Goal: Book appointment/travel/reservation

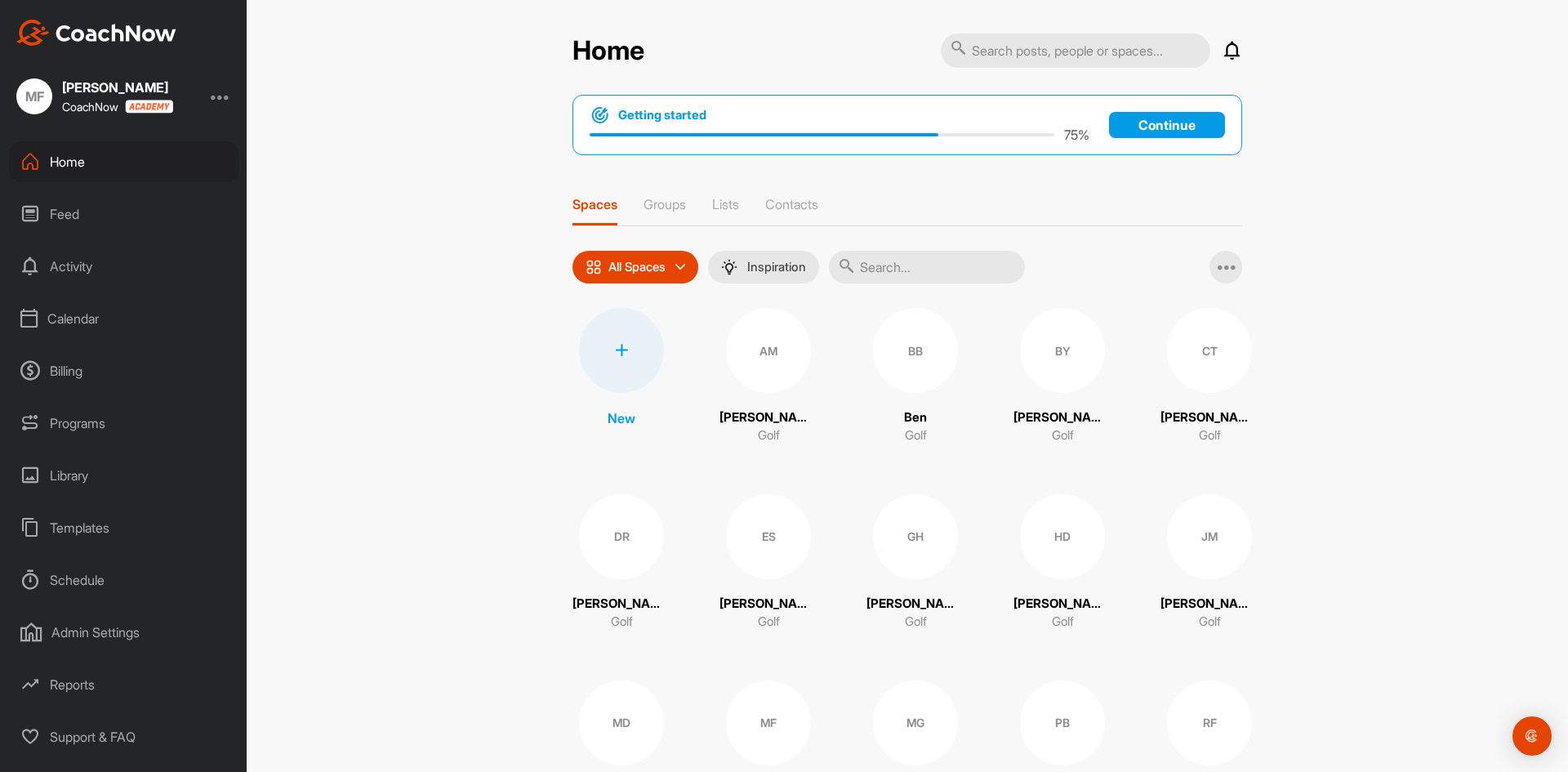
click at [89, 318] on div "Calendar" at bounding box center [124, 318] width 230 height 41
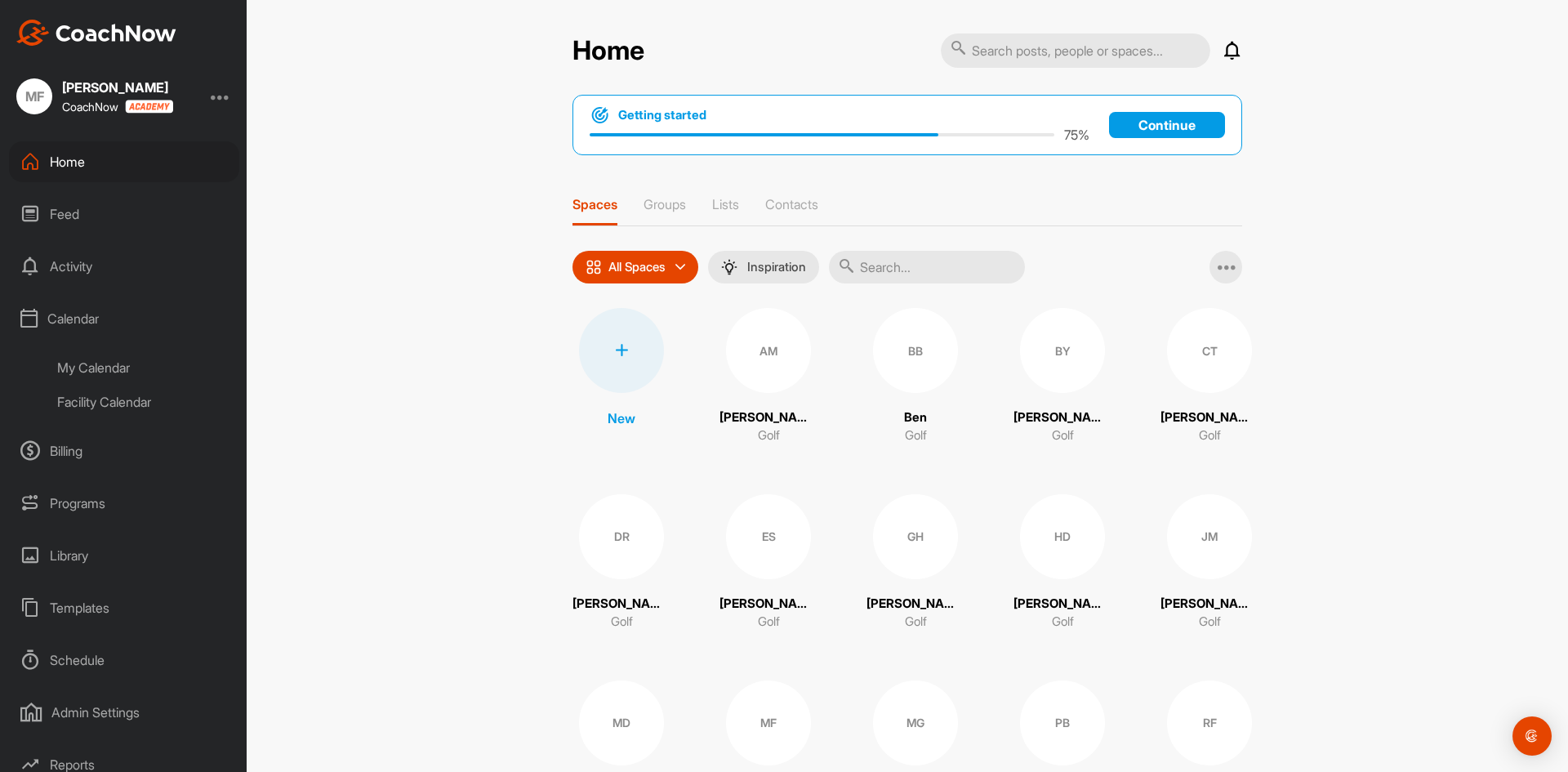
click at [116, 402] on div "Facility Calendar" at bounding box center [142, 402] width 193 height 34
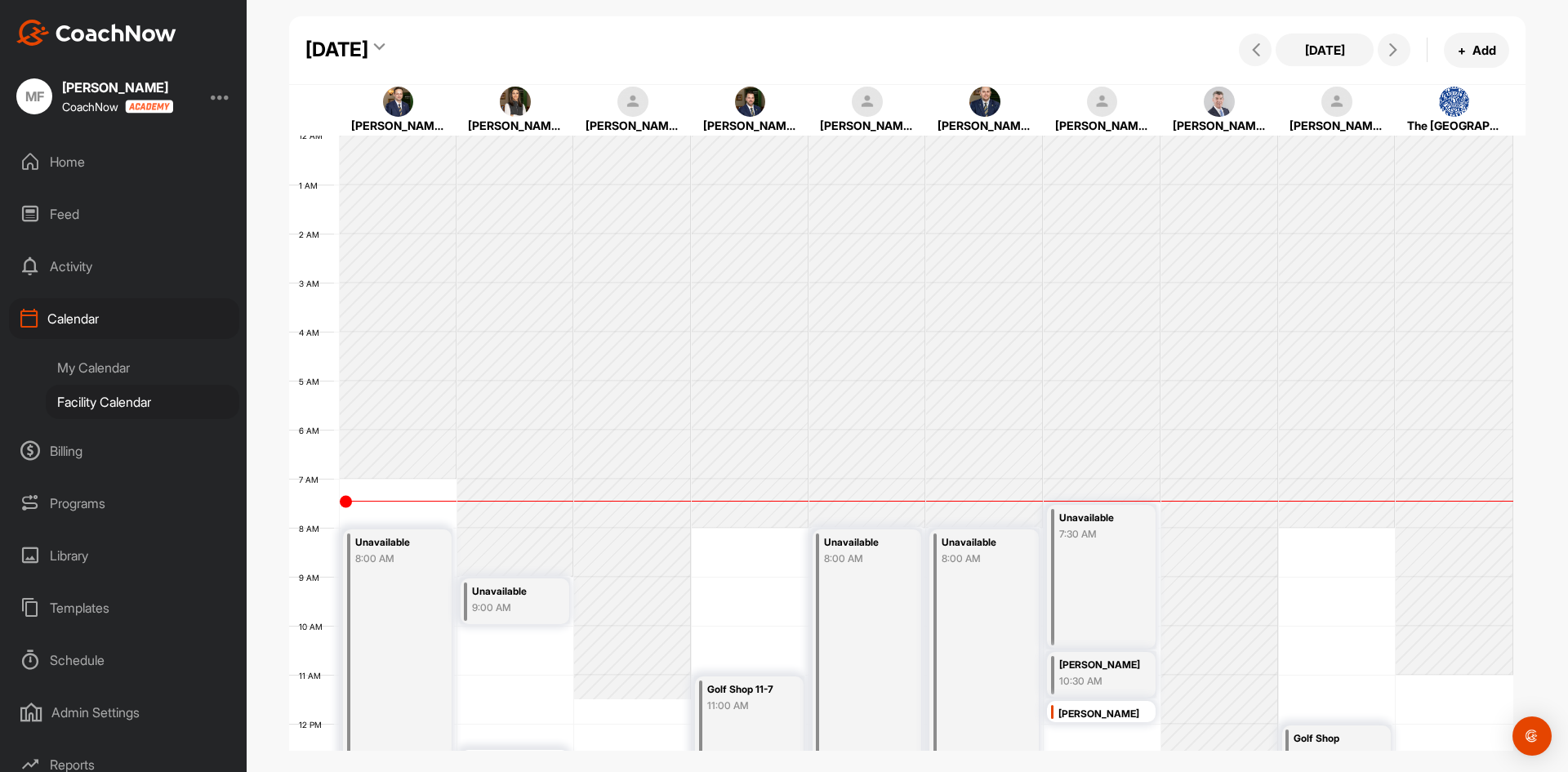
scroll to position [282, 0]
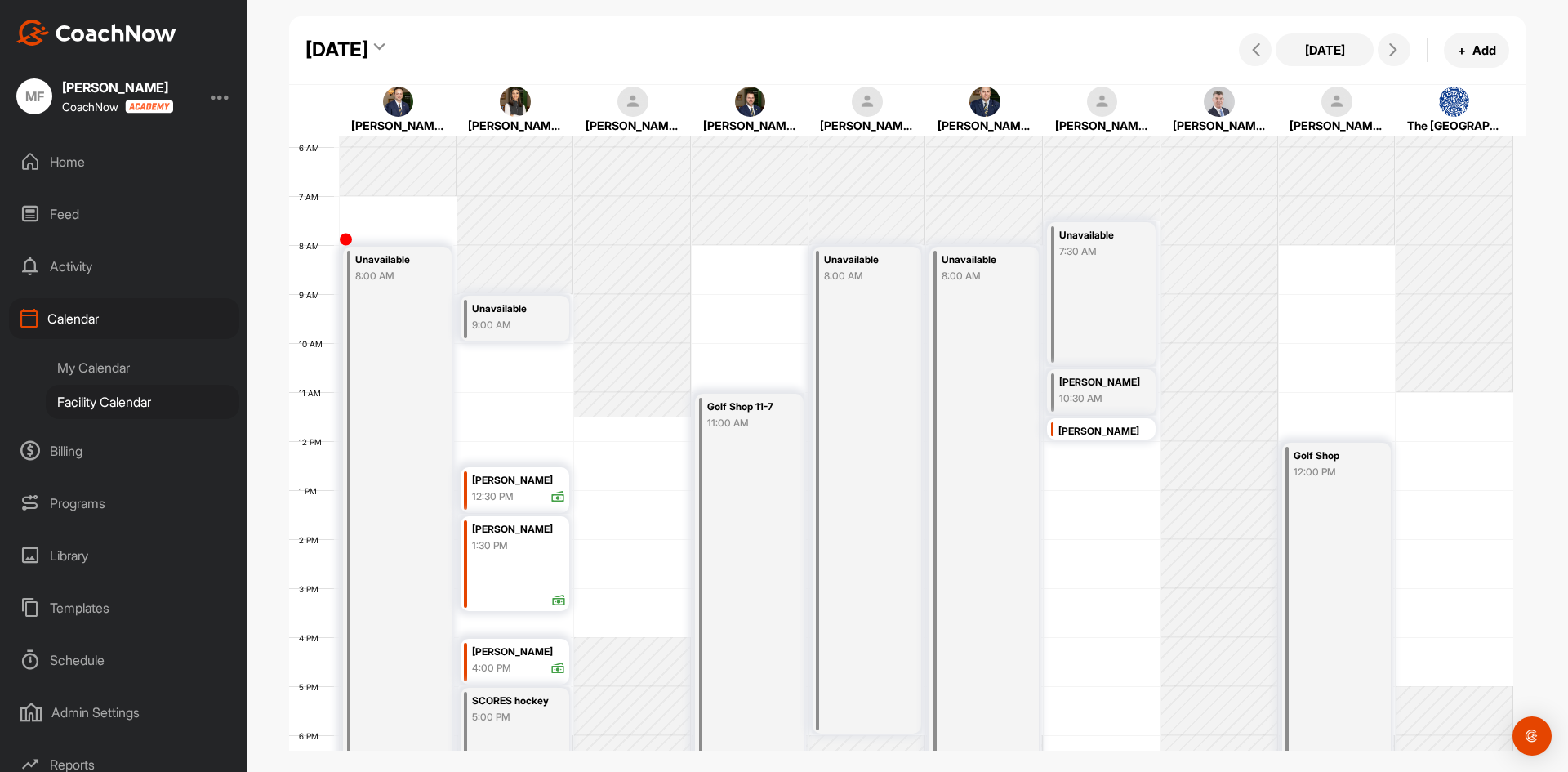
click at [101, 369] on div "My Calendar" at bounding box center [142, 367] width 193 height 34
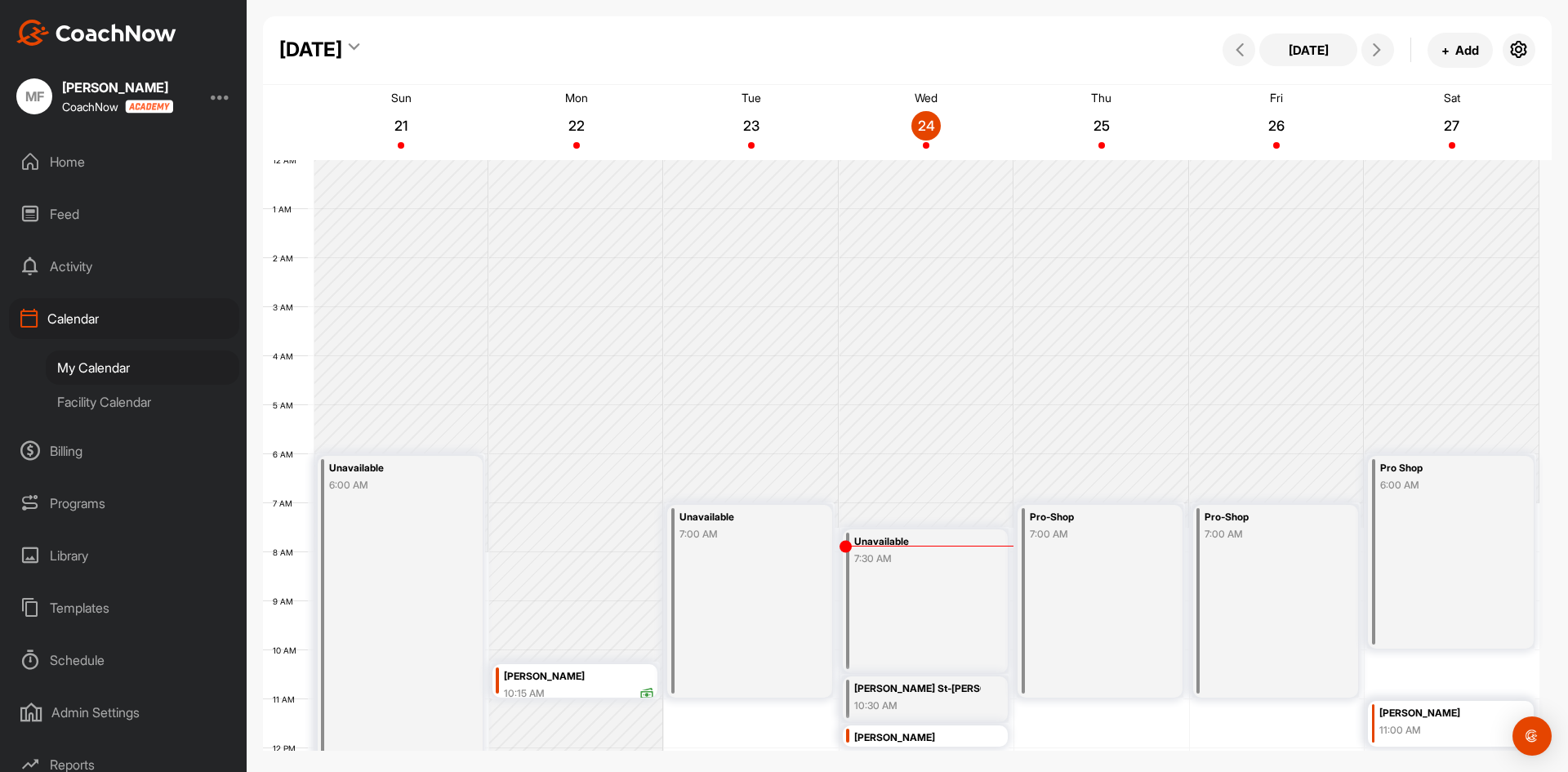
scroll to position [282, 0]
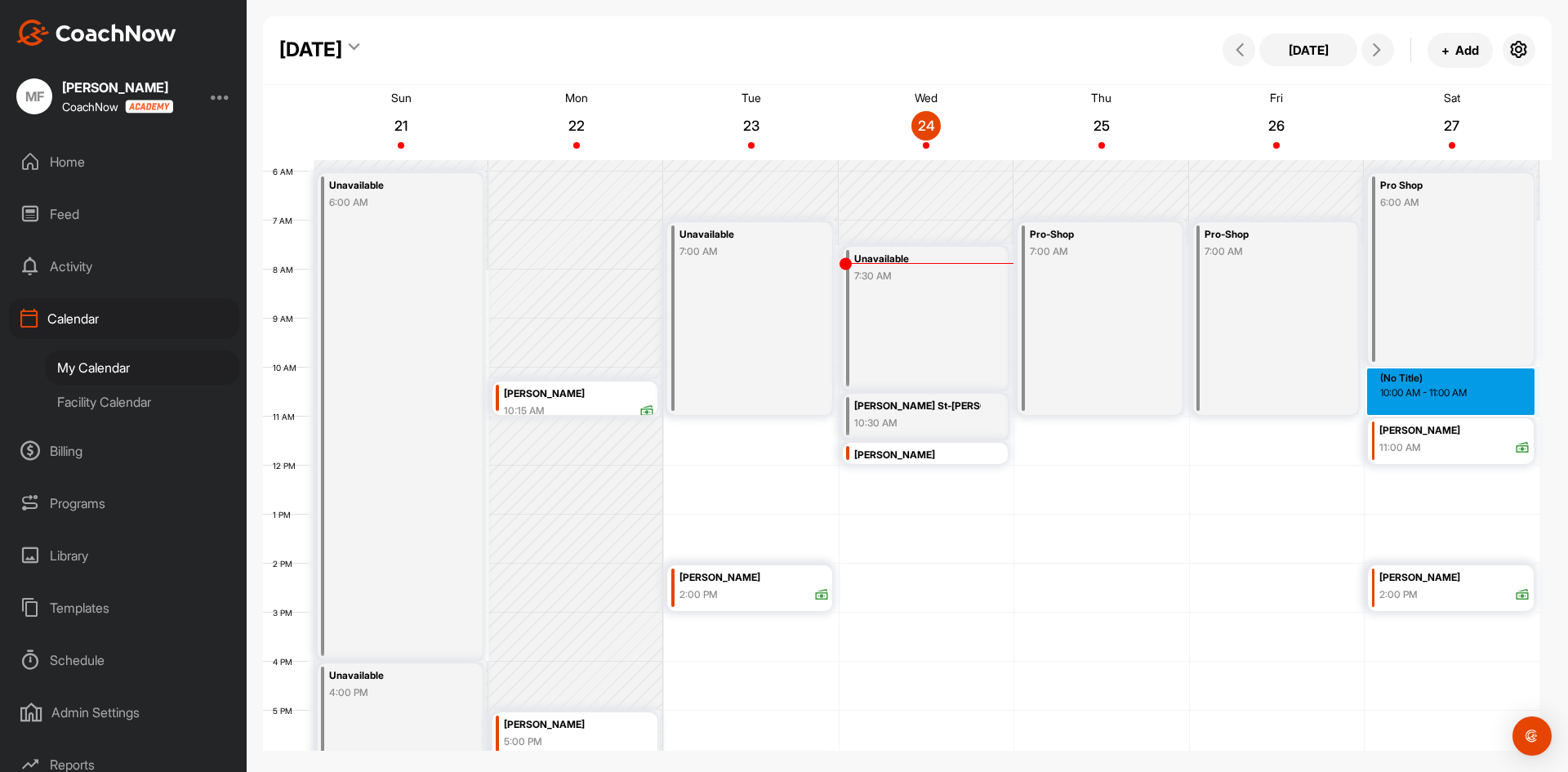
click at [1485, 385] on div "12 AM 1 AM 2 AM 3 AM 4 AM 5 AM 6 AM 7 AM 8 AM 9 AM 10 AM 11 AM 12 PM 1 PM 2 PM …" at bounding box center [901, 465] width 1276 height 1176
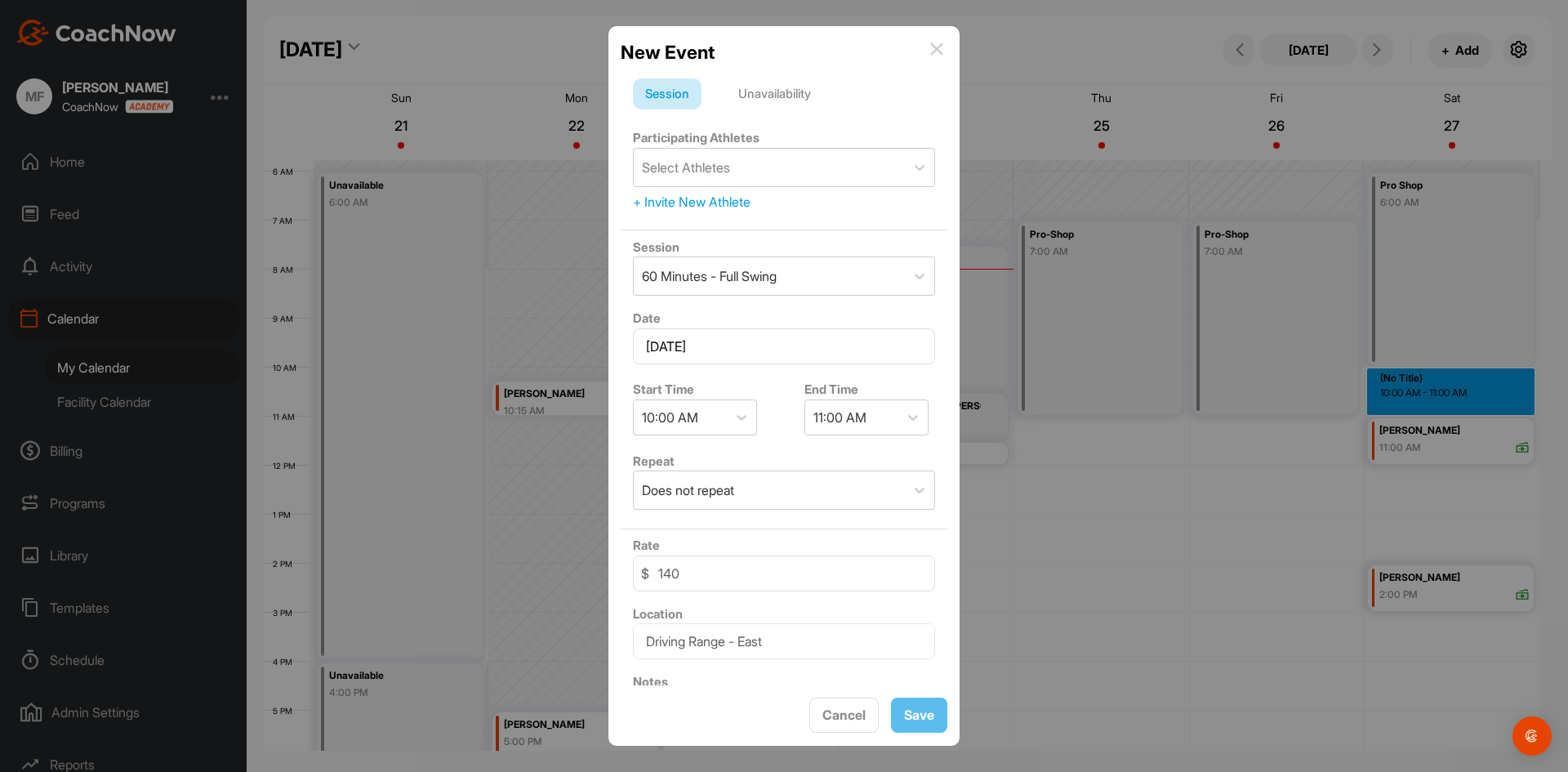
click at [935, 49] on img at bounding box center [937, 49] width 13 height 13
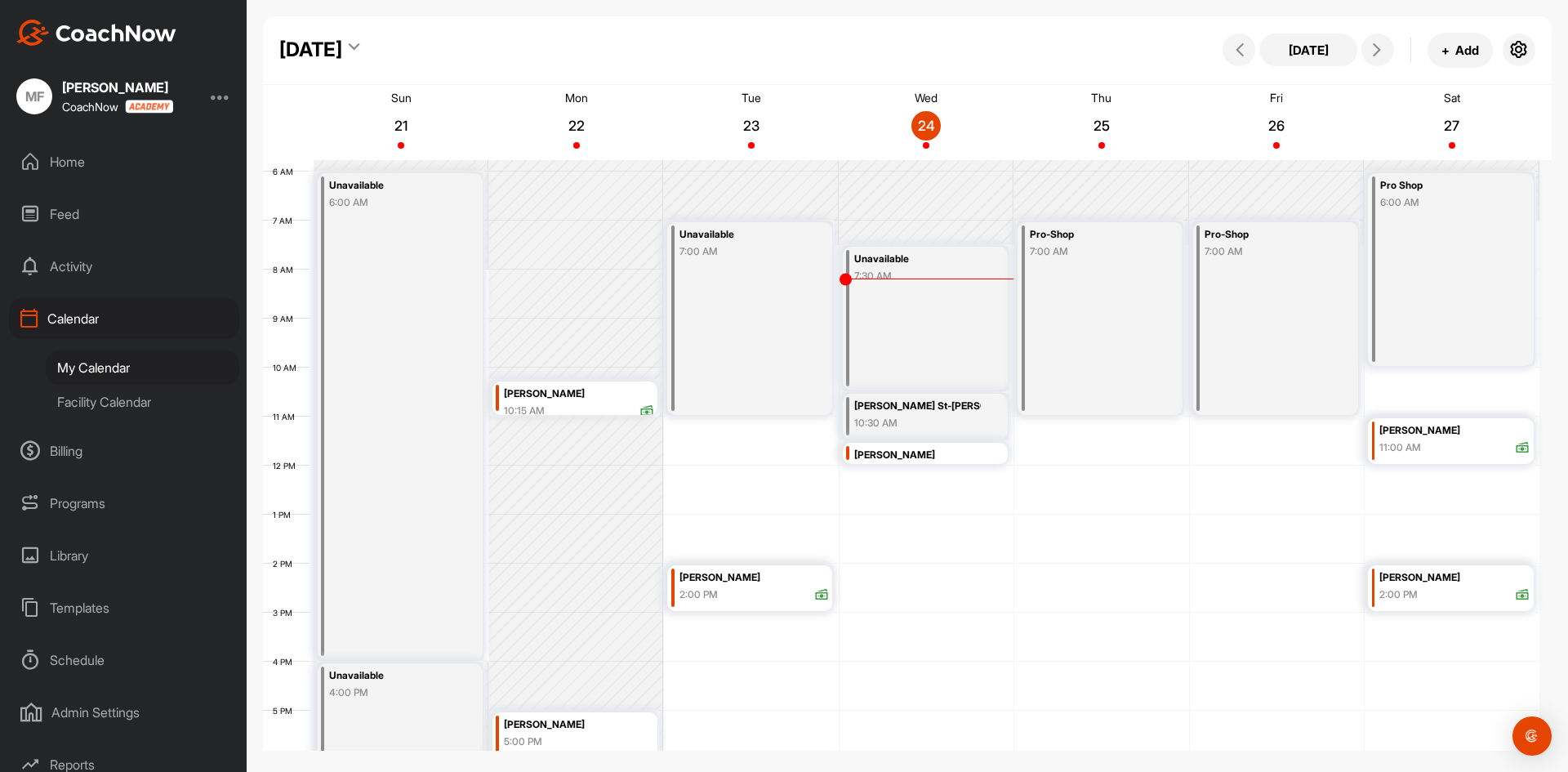
click at [1458, 356] on div "Pro Shop 6:00 AM" at bounding box center [1451, 270] width 166 height 193
click at [1483, 396] on icon at bounding box center [1481, 394] width 18 height 18
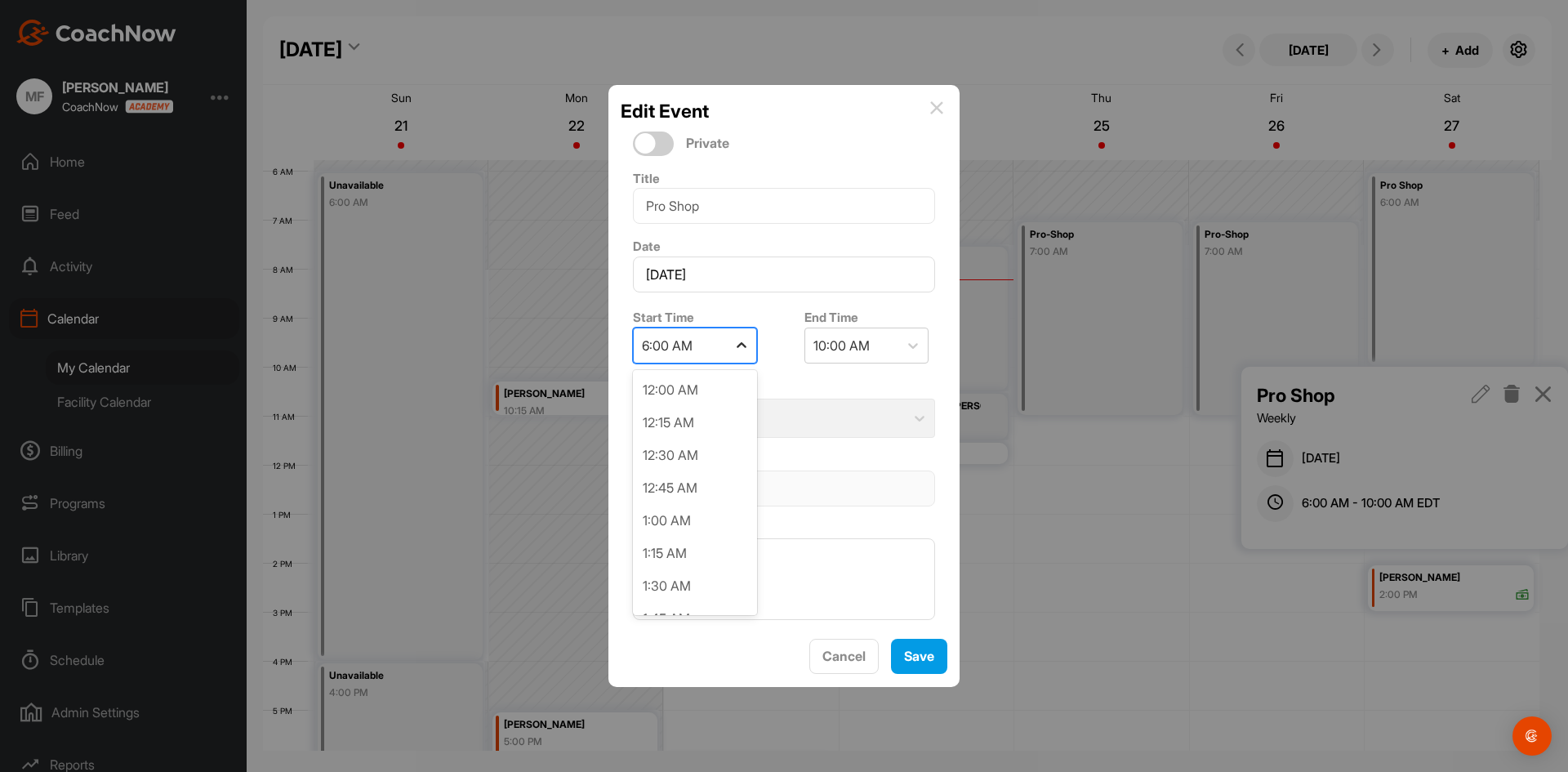
click at [740, 347] on icon at bounding box center [742, 346] width 17 height 17
click at [740, 347] on icon at bounding box center [742, 346] width 17 height 17
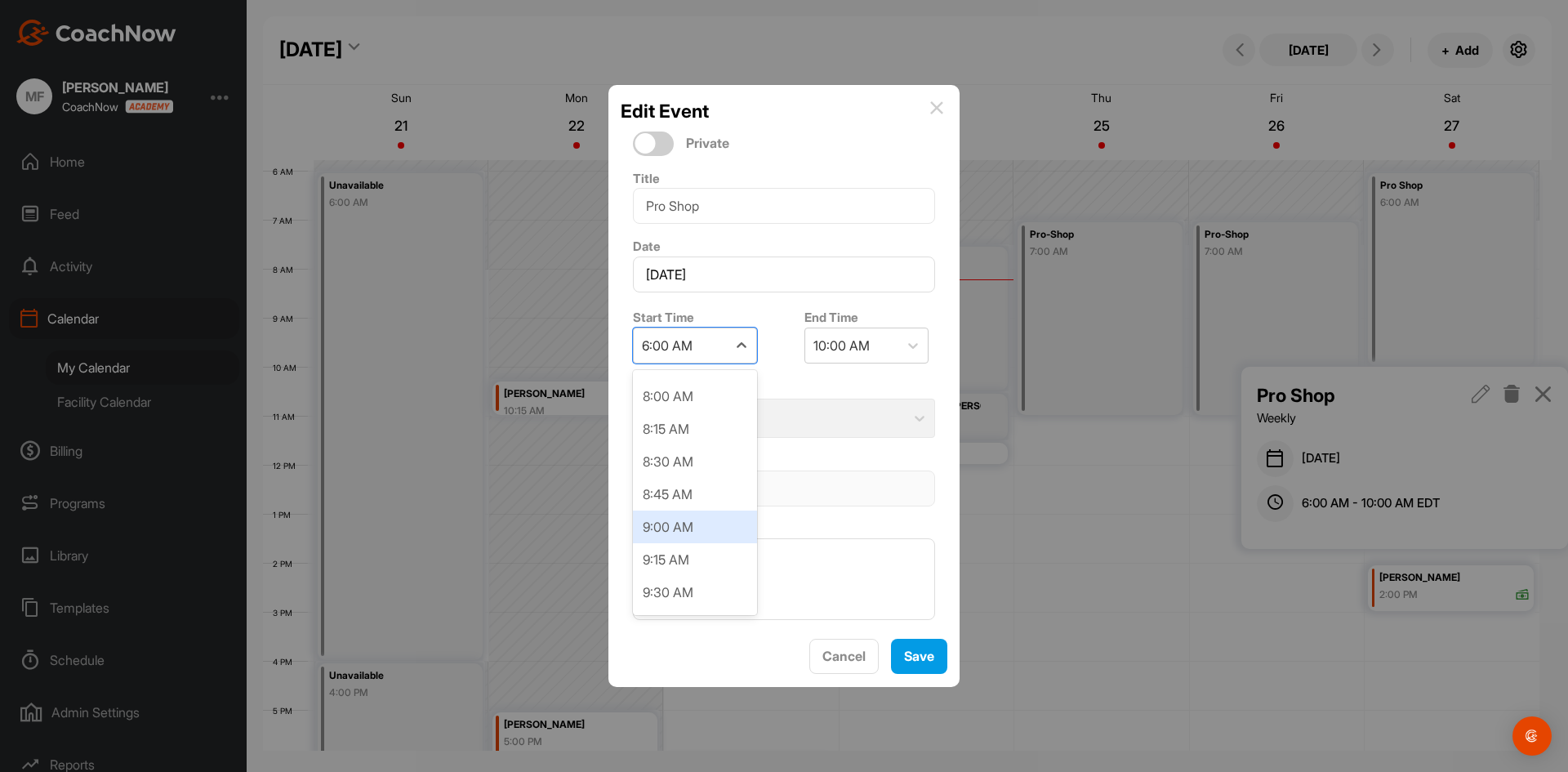
click at [702, 527] on div "9:00 AM" at bounding box center [694, 527] width 124 height 33
click at [910, 348] on icon at bounding box center [913, 346] width 17 height 17
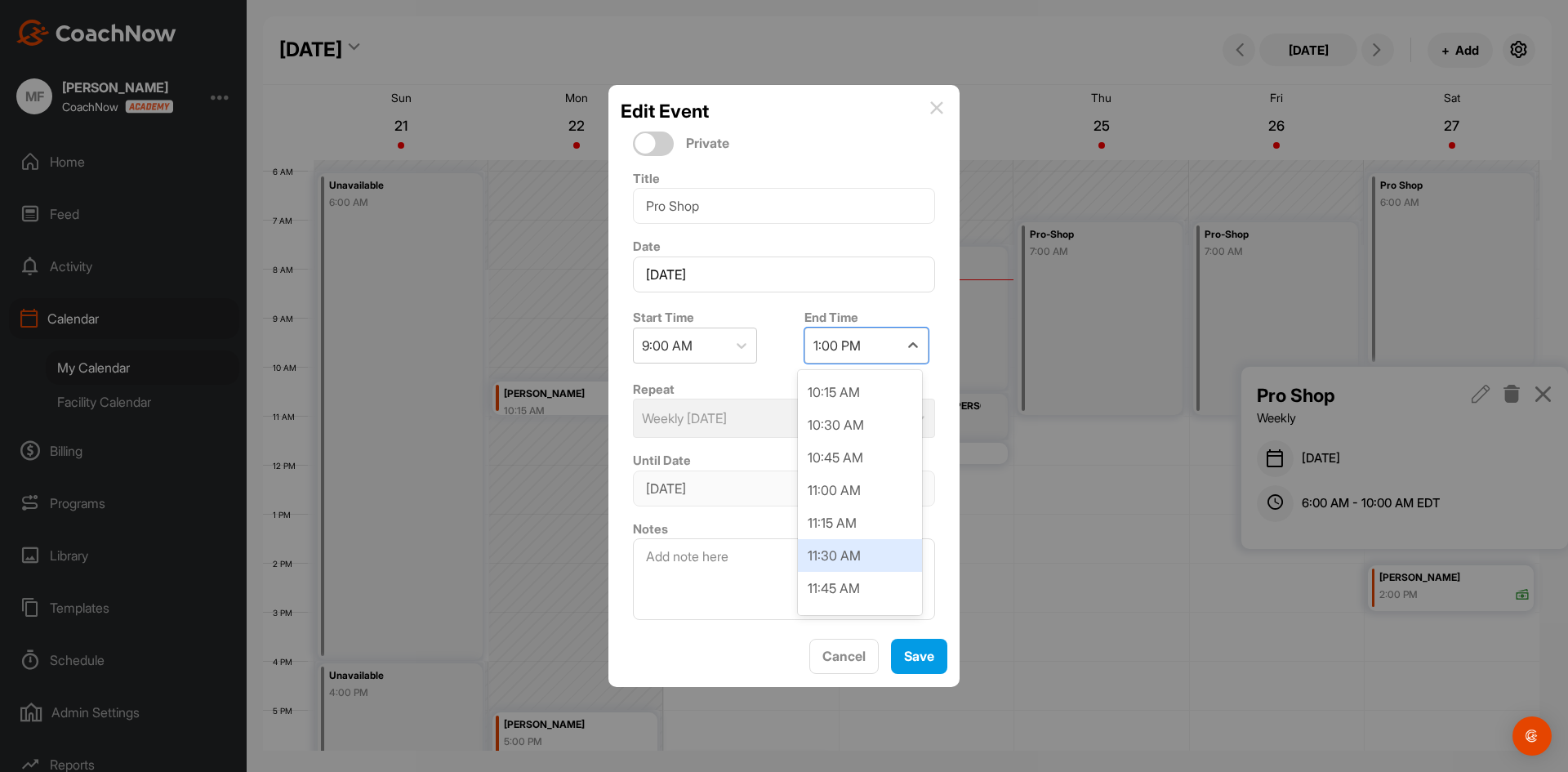
scroll to position [95, 0]
click at [867, 389] on div "10:00 AM" at bounding box center [859, 392] width 124 height 33
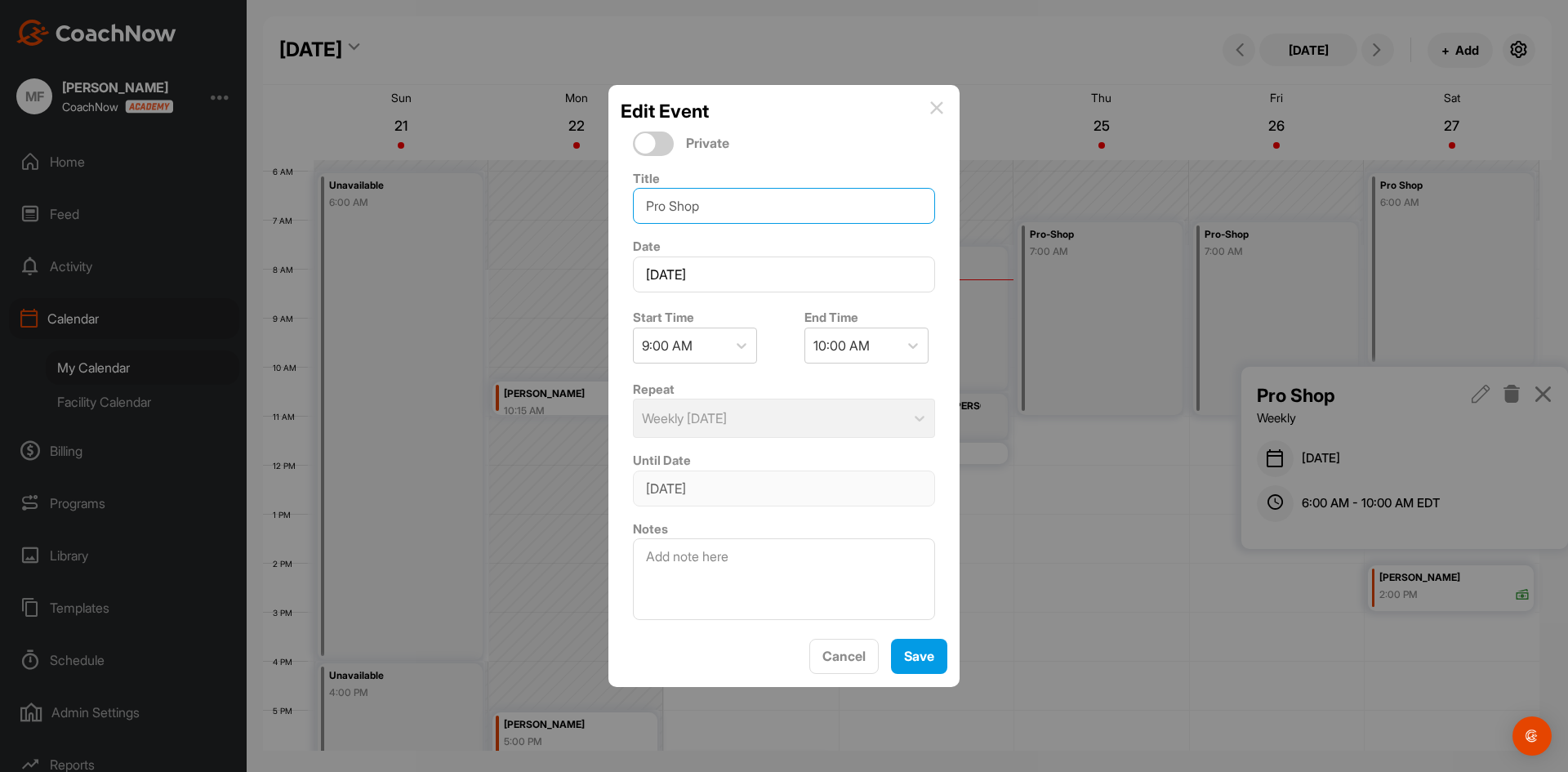
click at [865, 213] on input "Pro Shop" at bounding box center [784, 205] width 303 height 36
click at [905, 416] on div "Repeat Weekly [DATE]" at bounding box center [784, 408] width 326 height 72
click at [835, 652] on span "Cancel" at bounding box center [844, 656] width 43 height 17
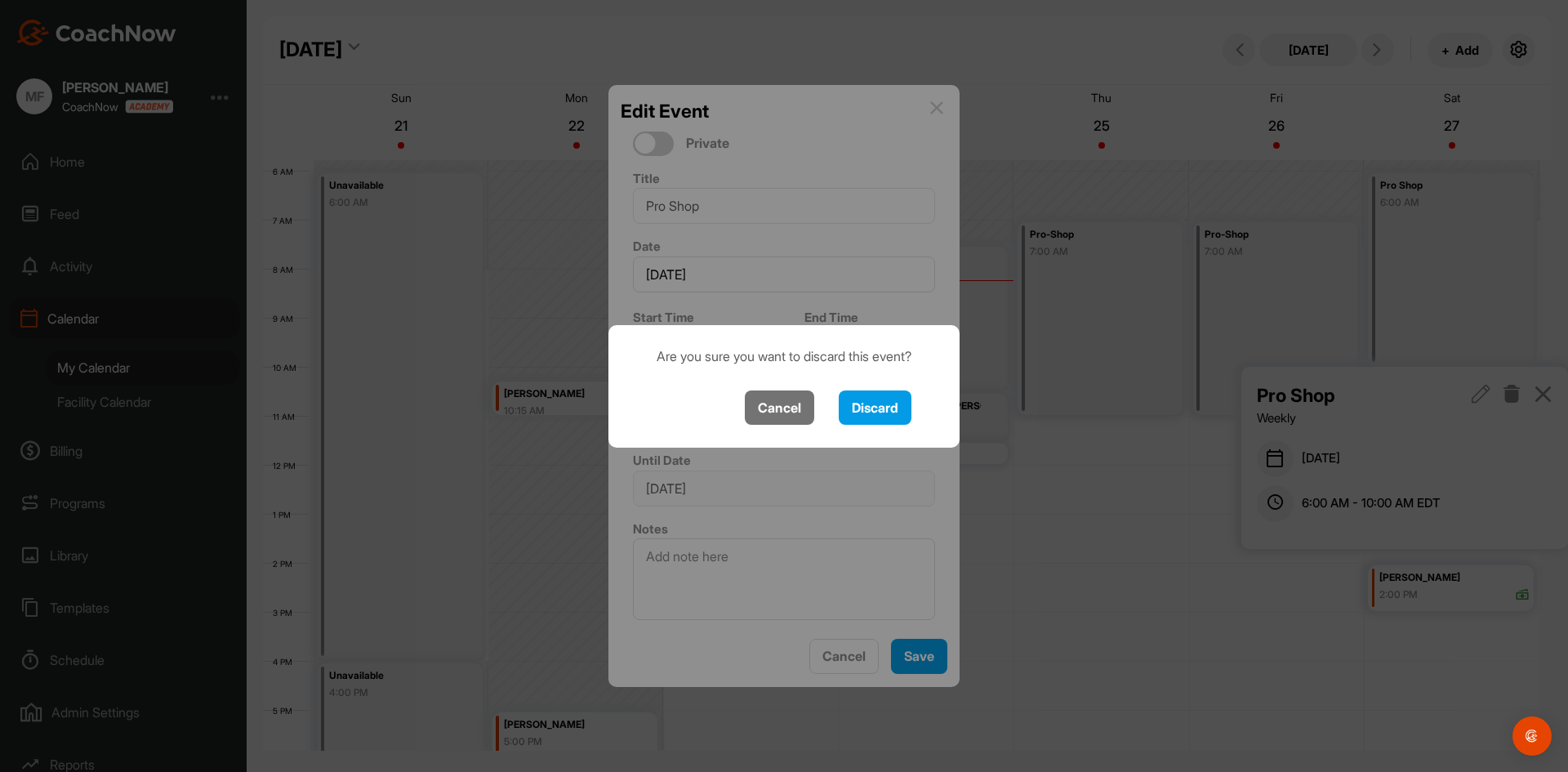
click at [776, 404] on button "Cancel" at bounding box center [779, 408] width 70 height 35
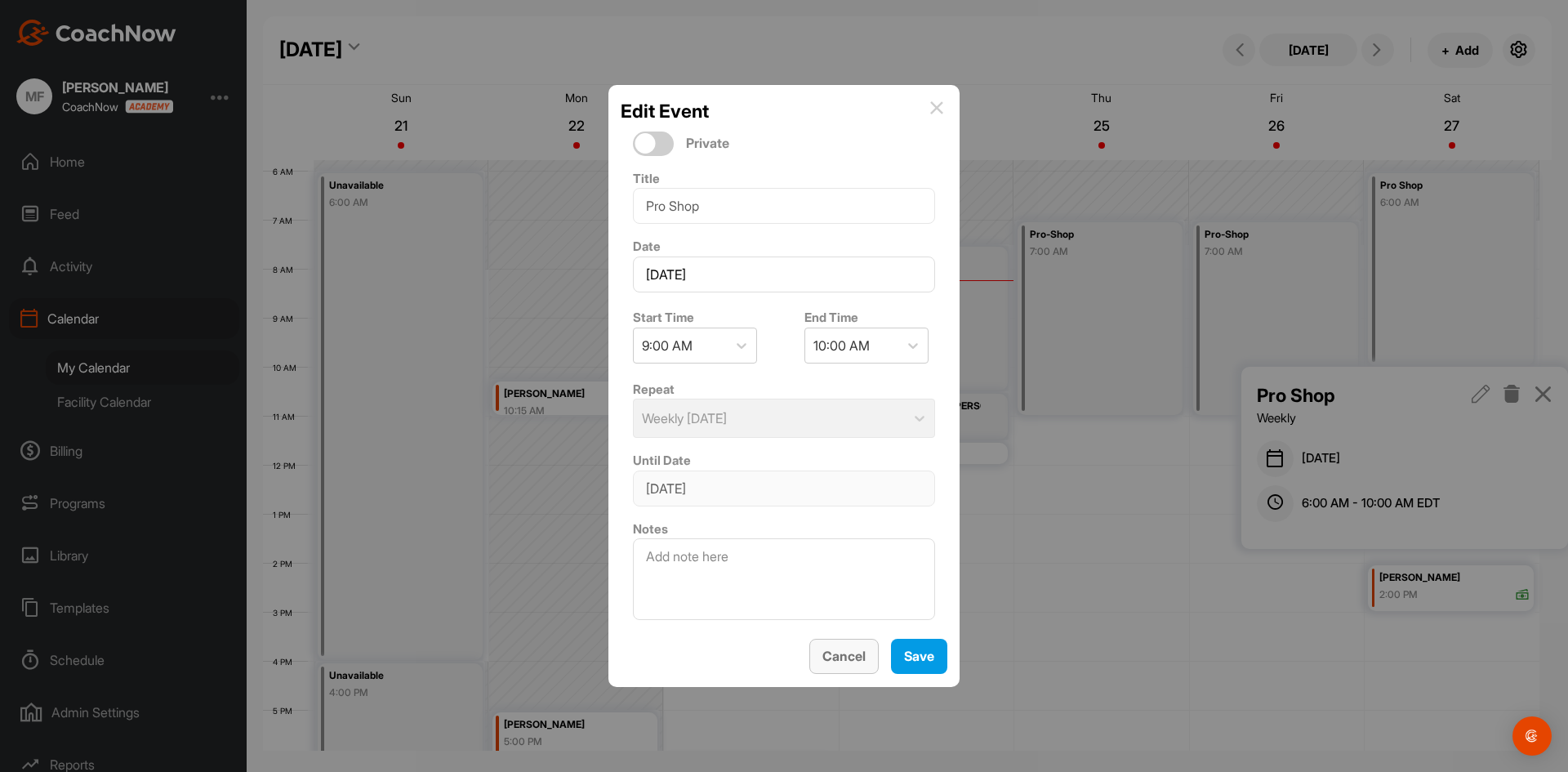
click at [855, 655] on span "Cancel" at bounding box center [844, 656] width 43 height 17
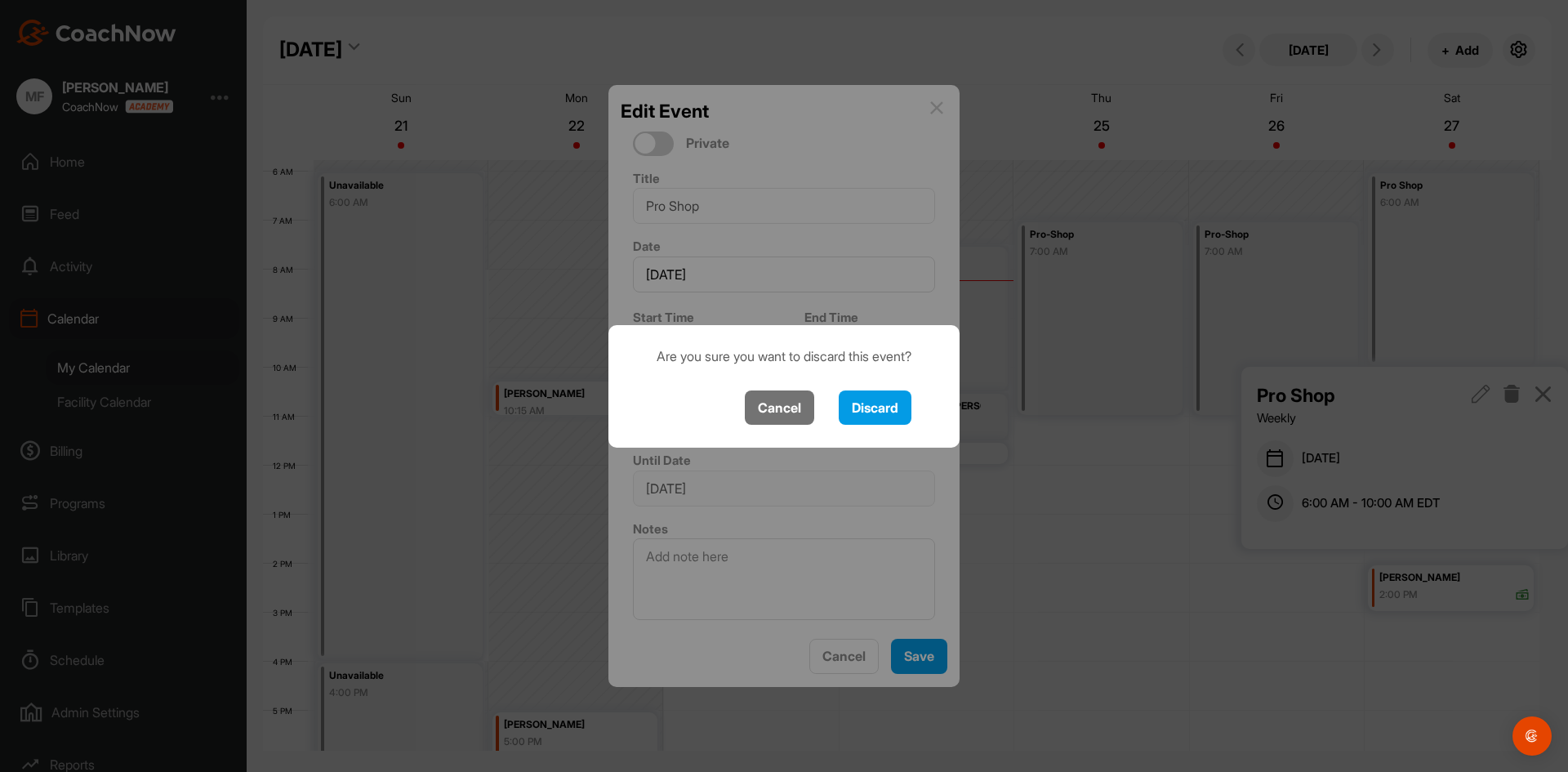
click at [785, 402] on button "Cancel" at bounding box center [779, 408] width 70 height 35
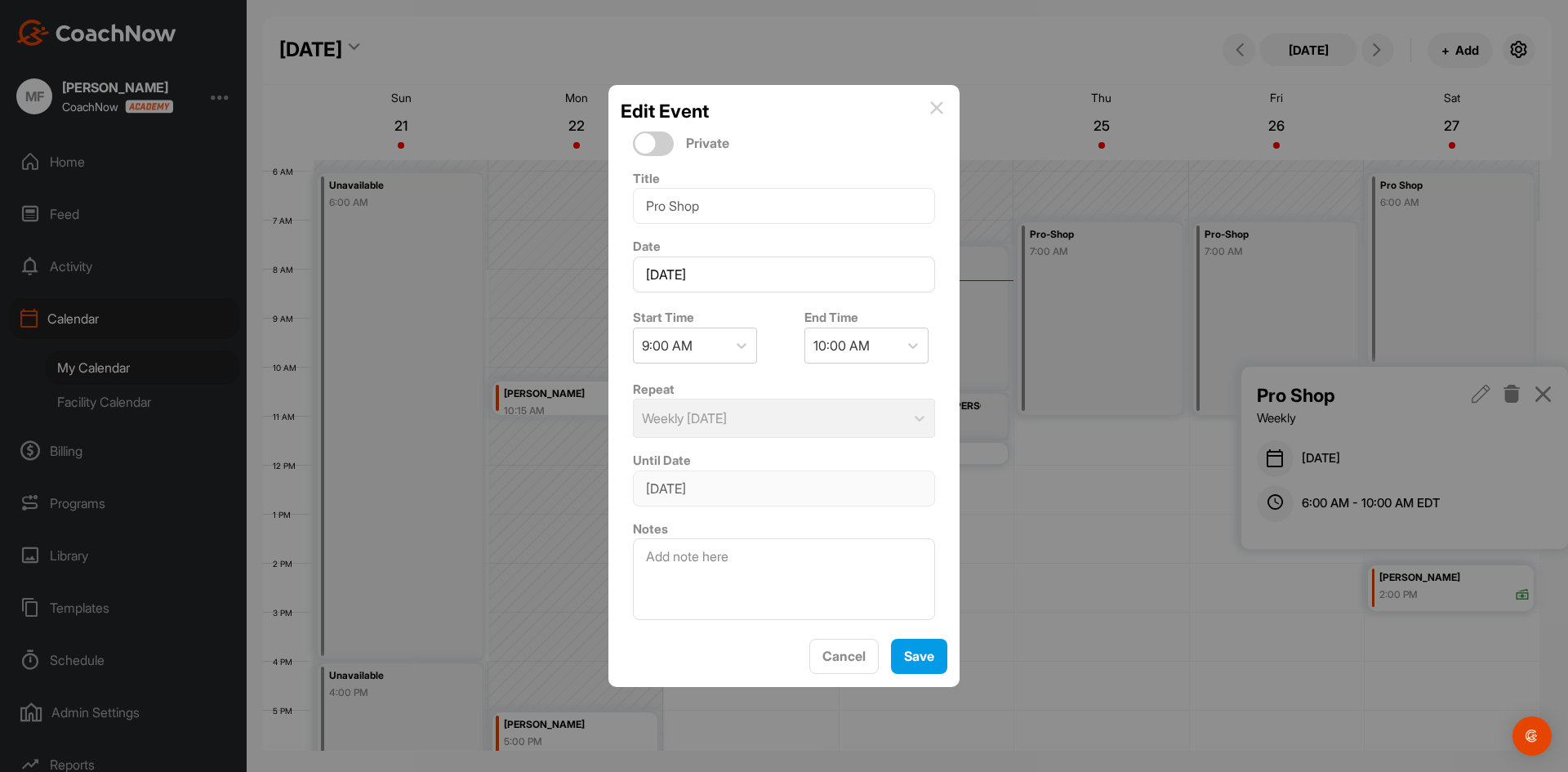
click at [935, 111] on img at bounding box center [937, 107] width 13 height 13
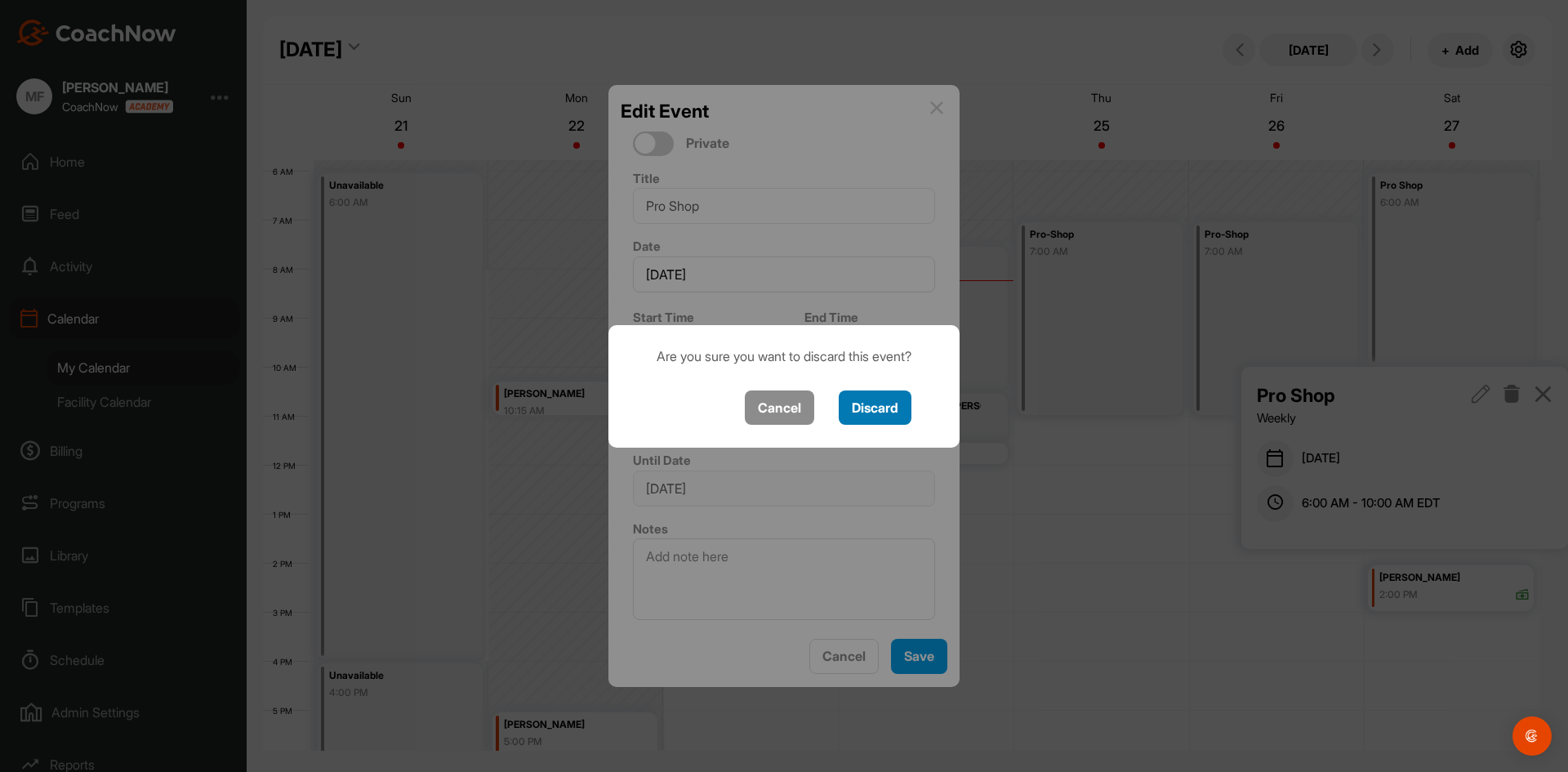
click at [872, 407] on button "Discard" at bounding box center [875, 408] width 72 height 35
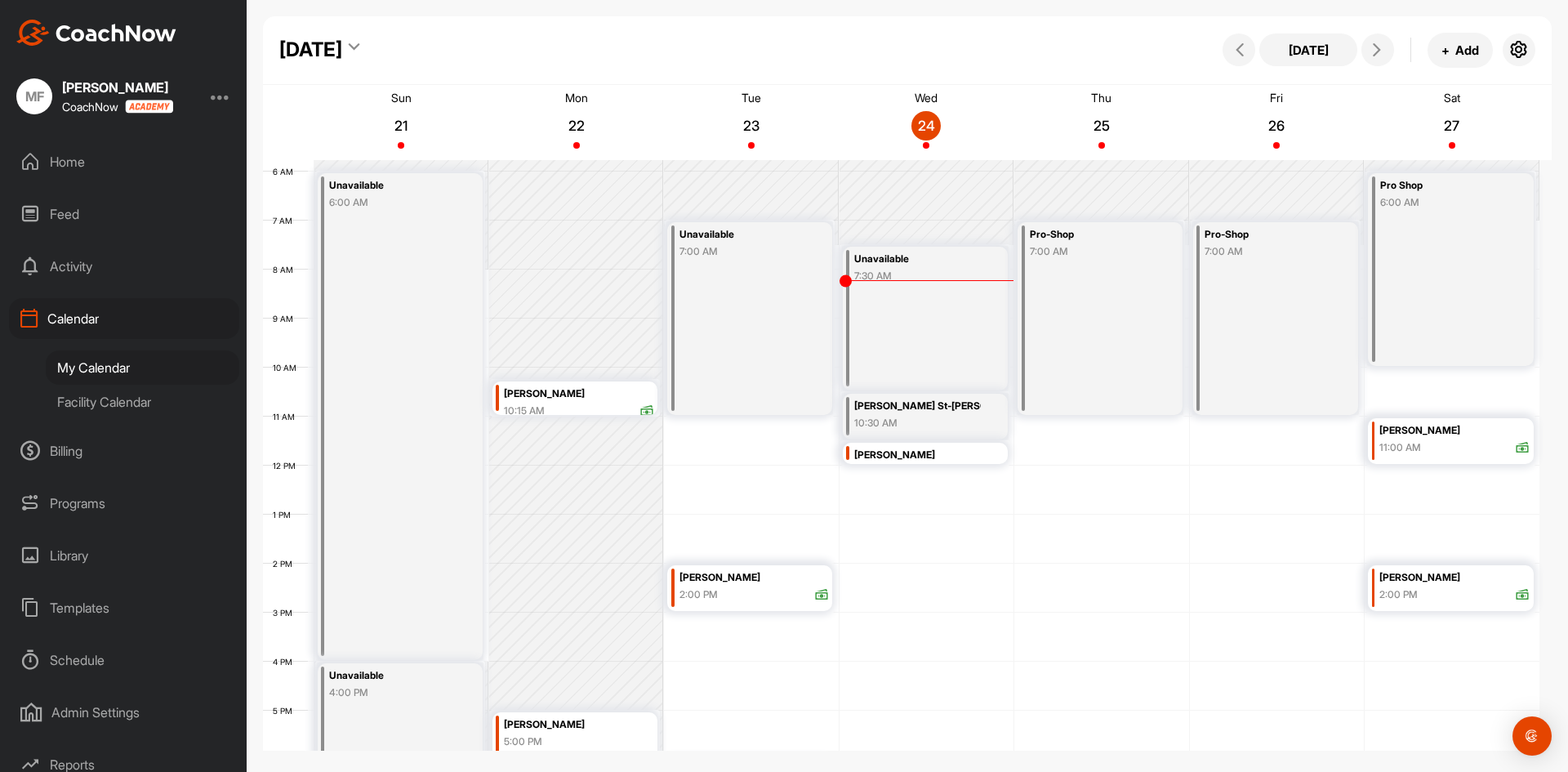
click at [1422, 358] on div "Pro Shop 6:00 AM" at bounding box center [1451, 270] width 166 height 193
click at [1480, 397] on icon at bounding box center [1481, 394] width 18 height 18
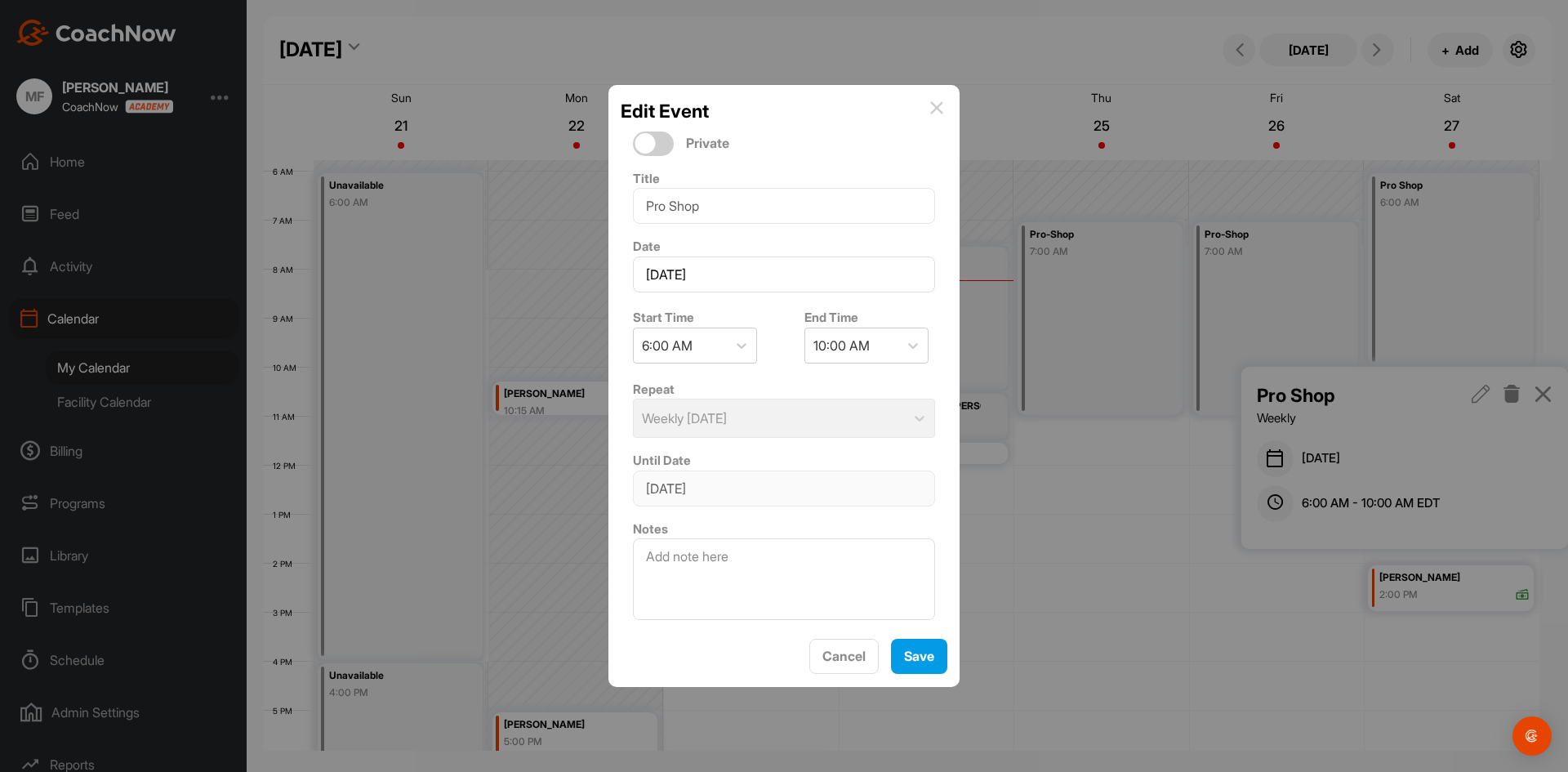
click at [936, 106] on img at bounding box center [937, 107] width 13 height 13
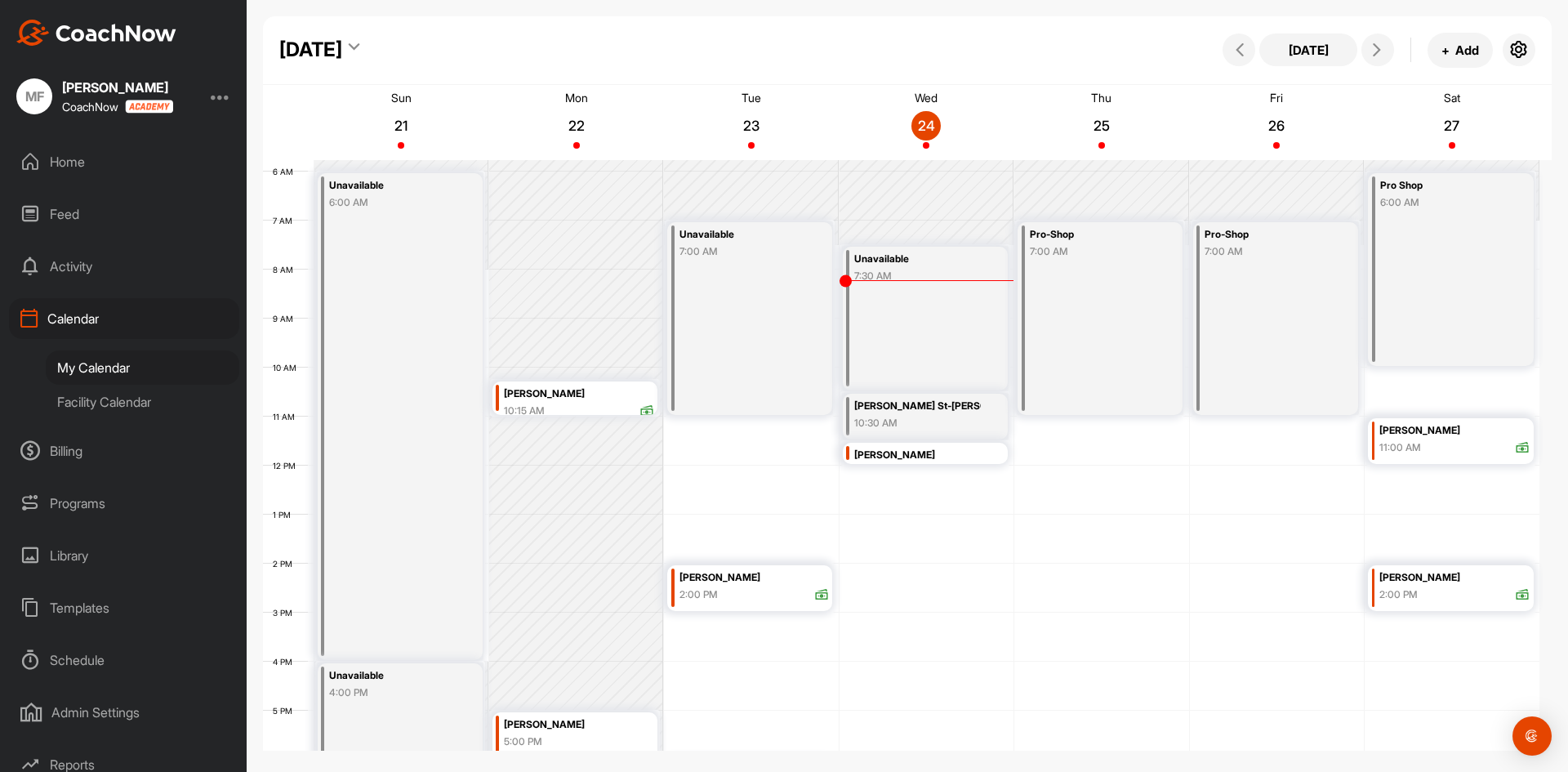
click at [131, 363] on div "My Calendar" at bounding box center [142, 367] width 193 height 34
click at [1440, 376] on div "12 AM 1 AM 2 AM 3 AM 4 AM 5 AM 6 AM 7 AM 8 AM 9 AM 10 AM 11 AM 12 PM 1 PM 2 PM …" at bounding box center [901, 465] width 1276 height 1176
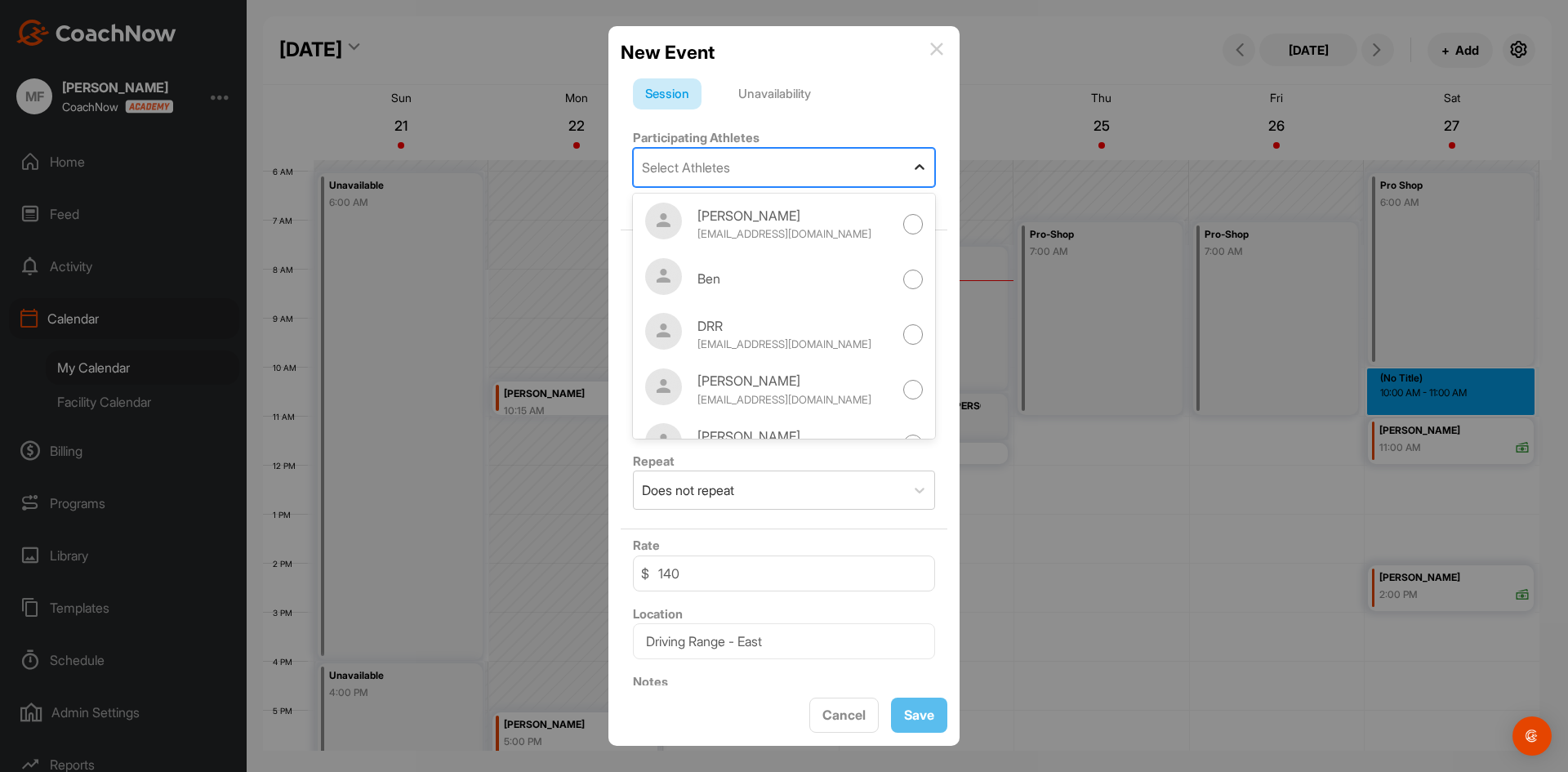
click at [911, 164] on icon at bounding box center [920, 168] width 17 height 17
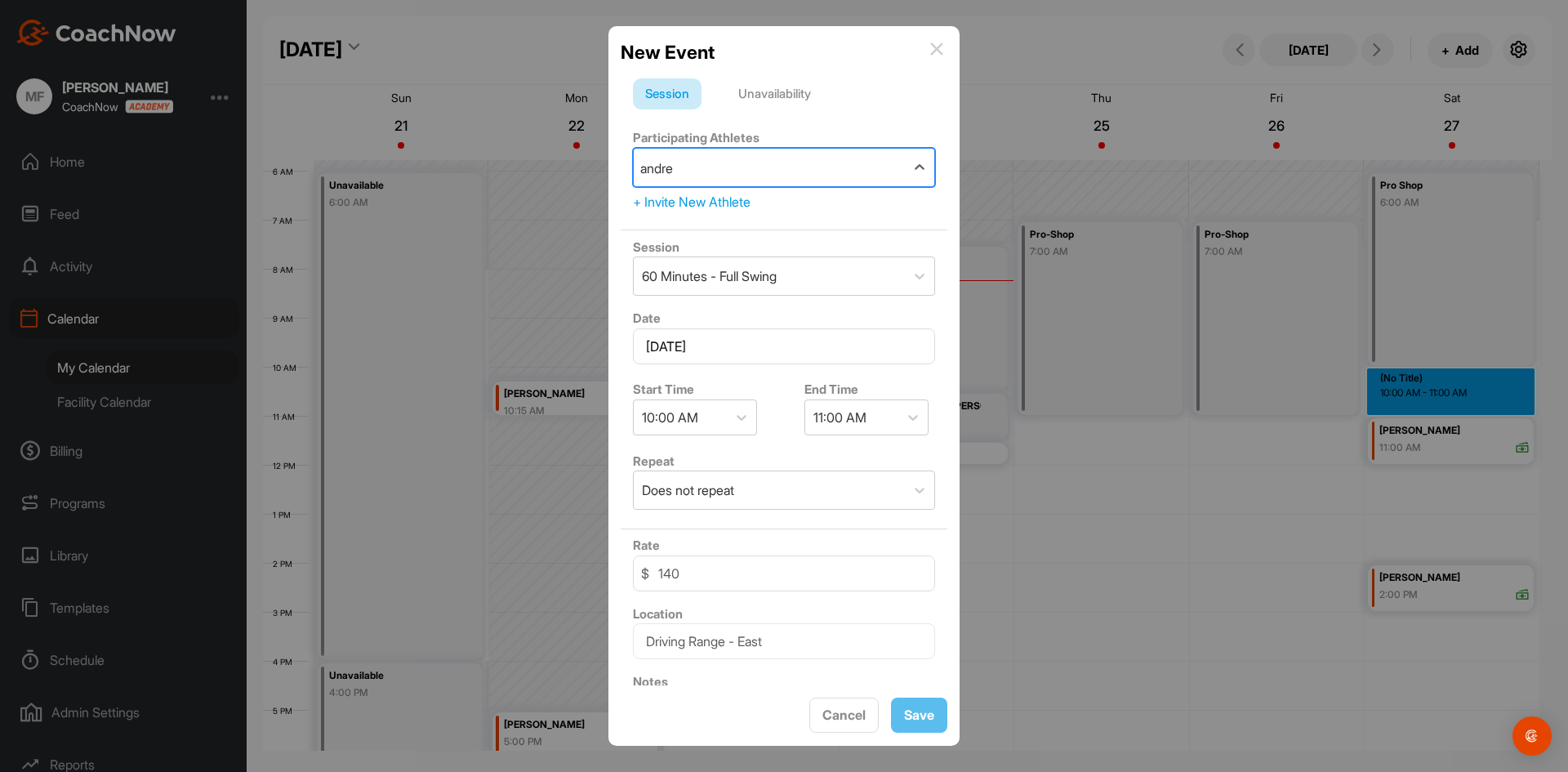
type input "[PERSON_NAME]"
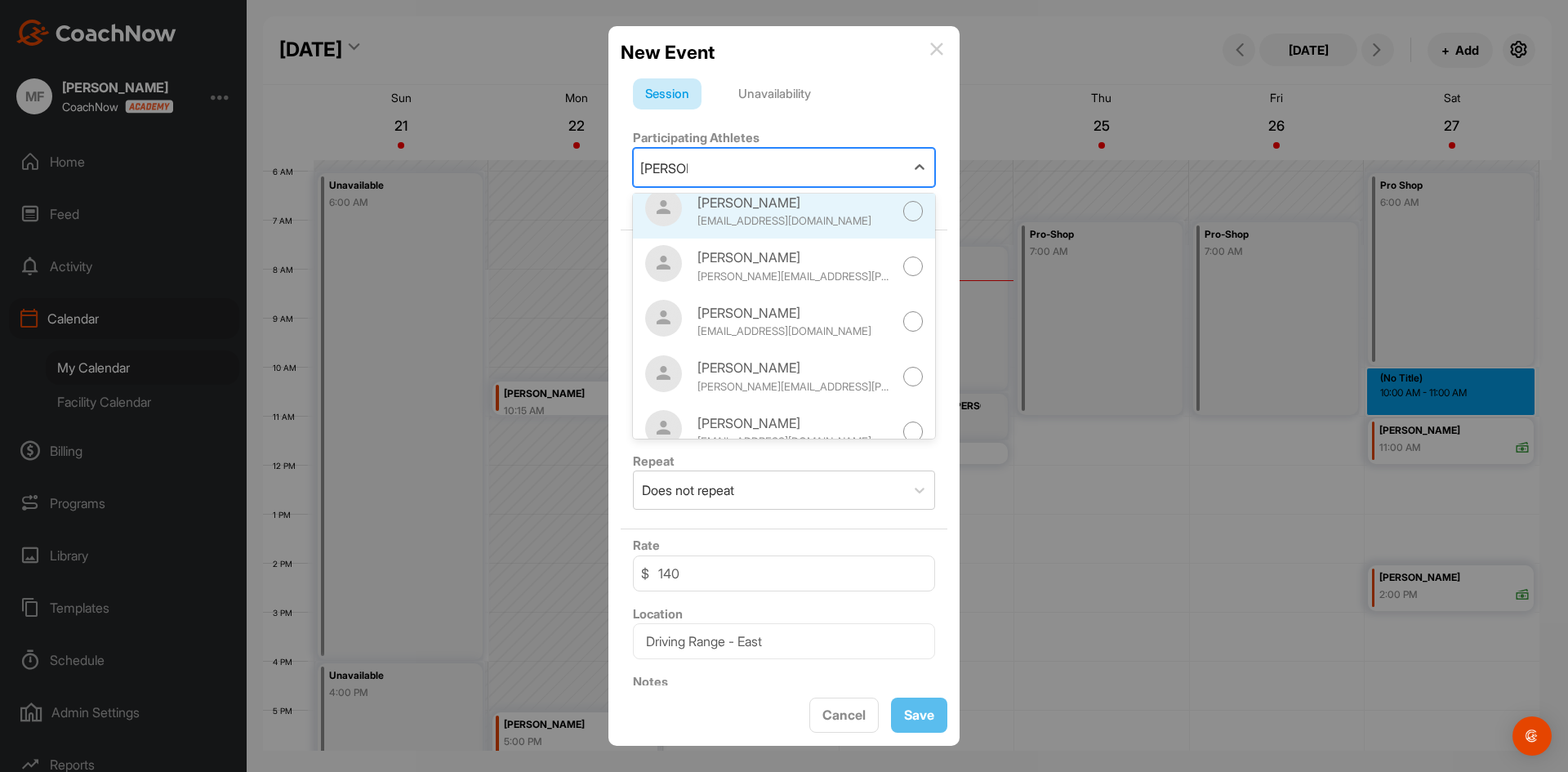
scroll to position [163, 0]
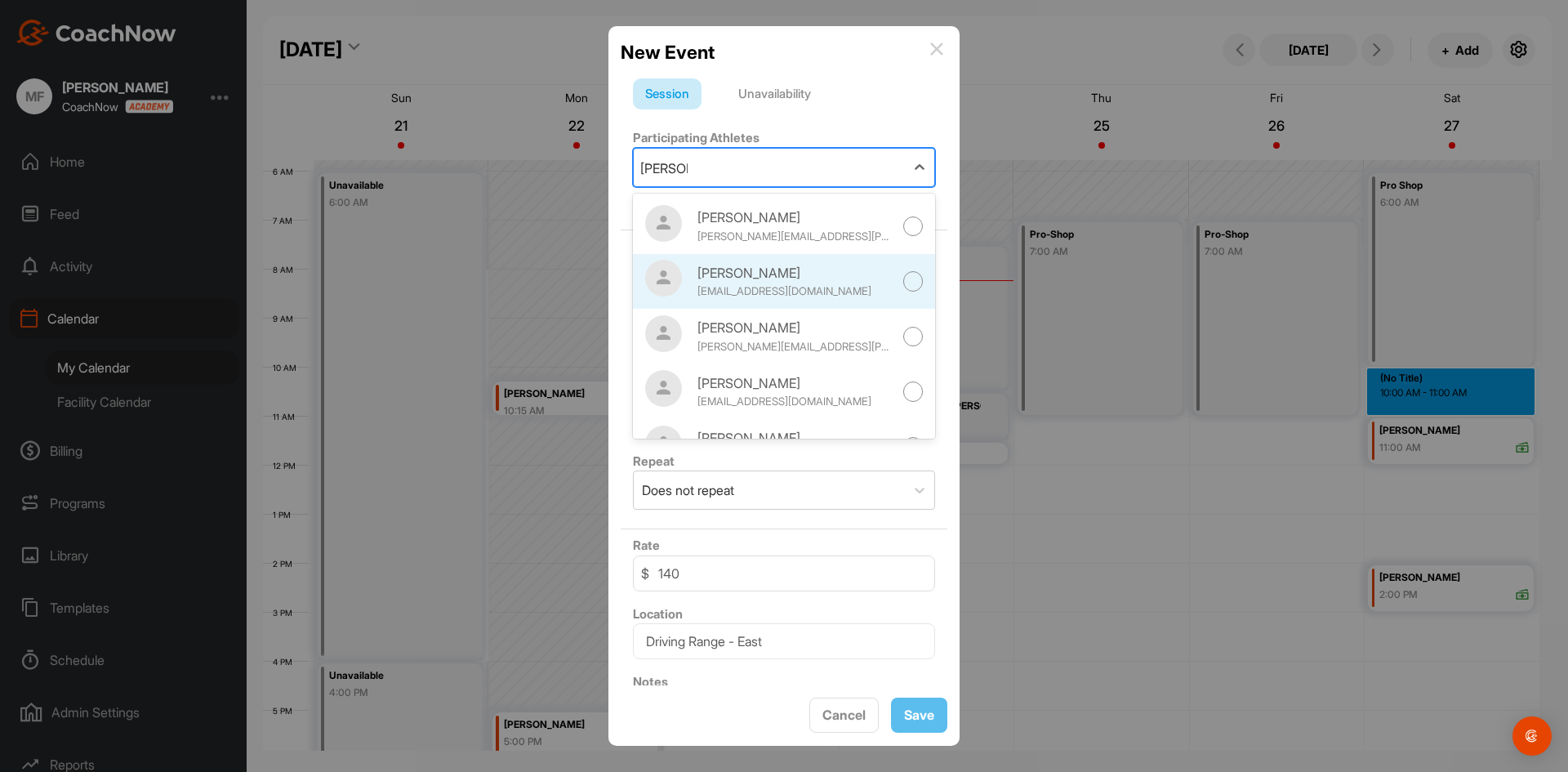
click at [903, 278] on div at bounding box center [913, 281] width 20 height 20
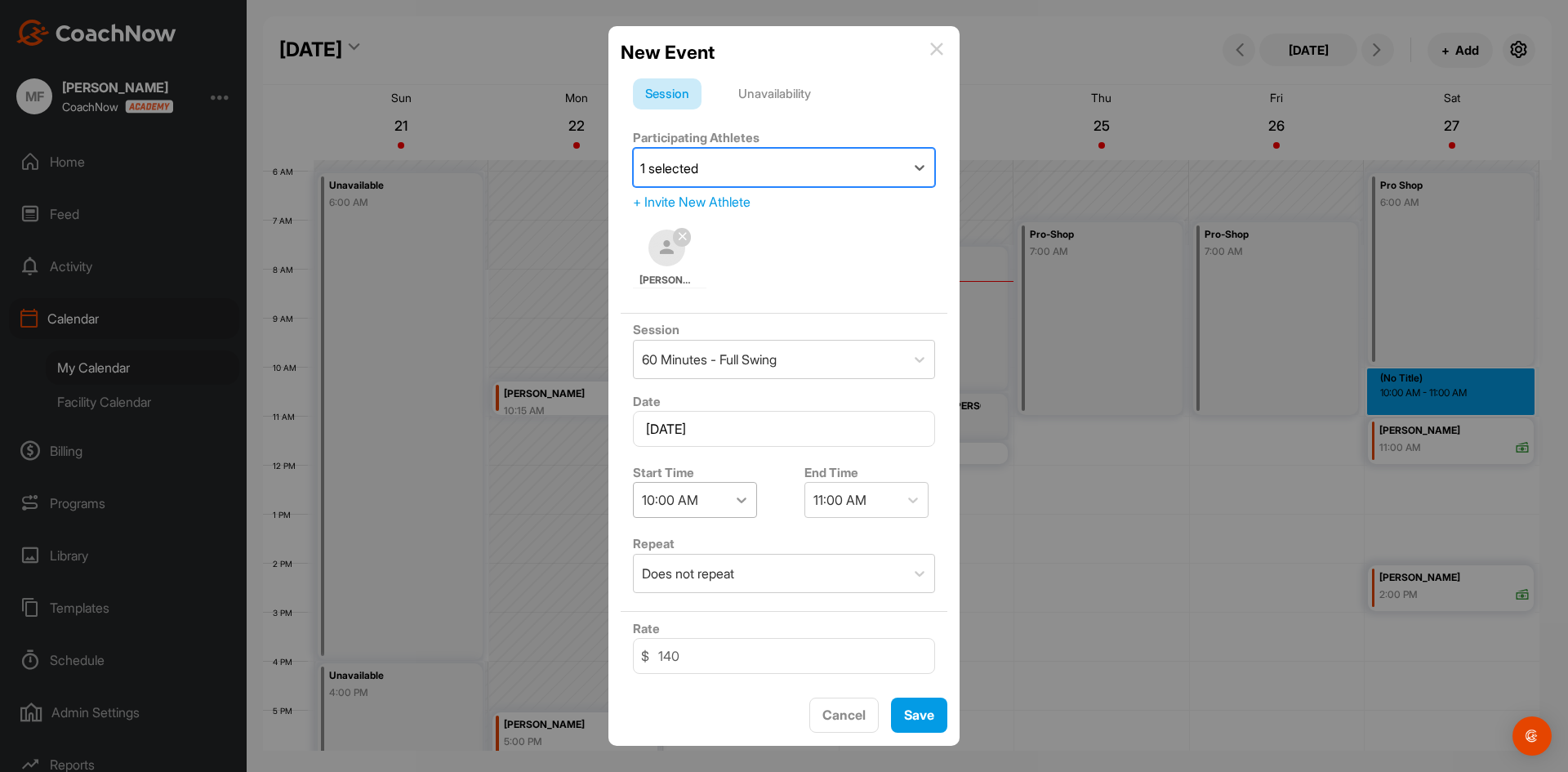
click at [741, 502] on icon at bounding box center [742, 500] width 17 height 17
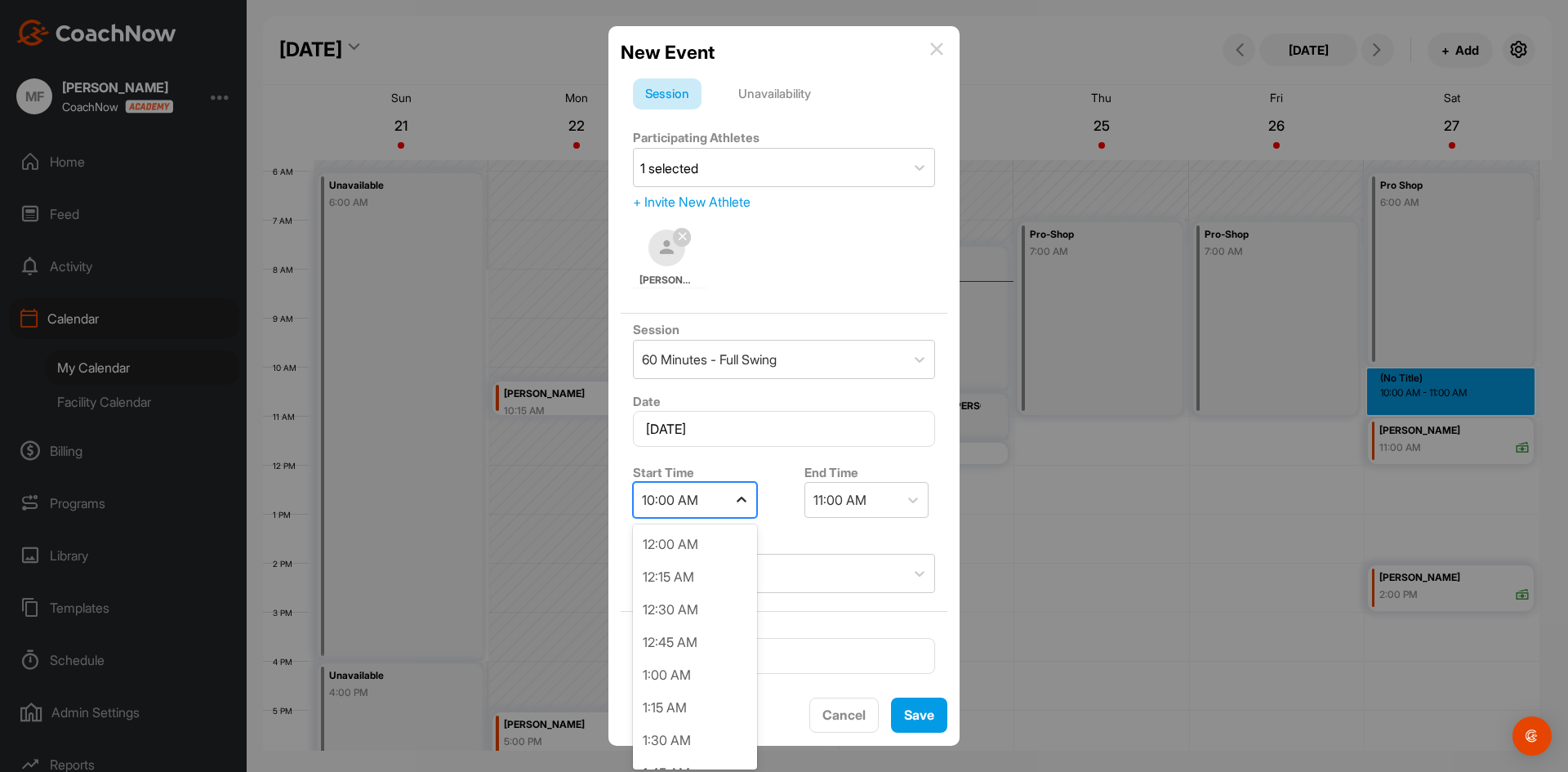
scroll to position [1108, 0]
click at [700, 612] on div "9:00 AM" at bounding box center [694, 612] width 124 height 33
click at [929, 711] on span "Save" at bounding box center [919, 715] width 30 height 17
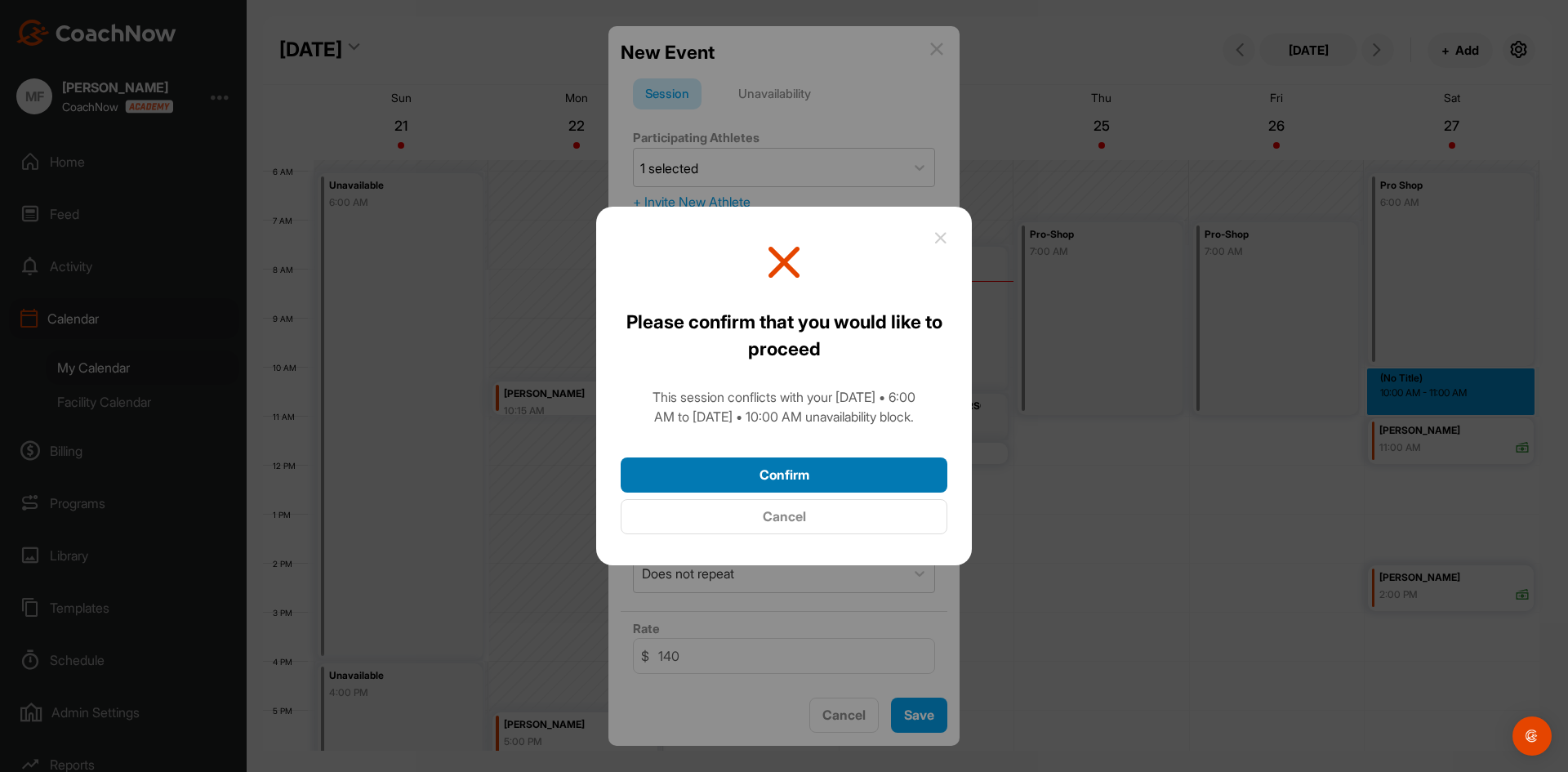
click at [777, 471] on button "Confirm" at bounding box center [784, 475] width 326 height 35
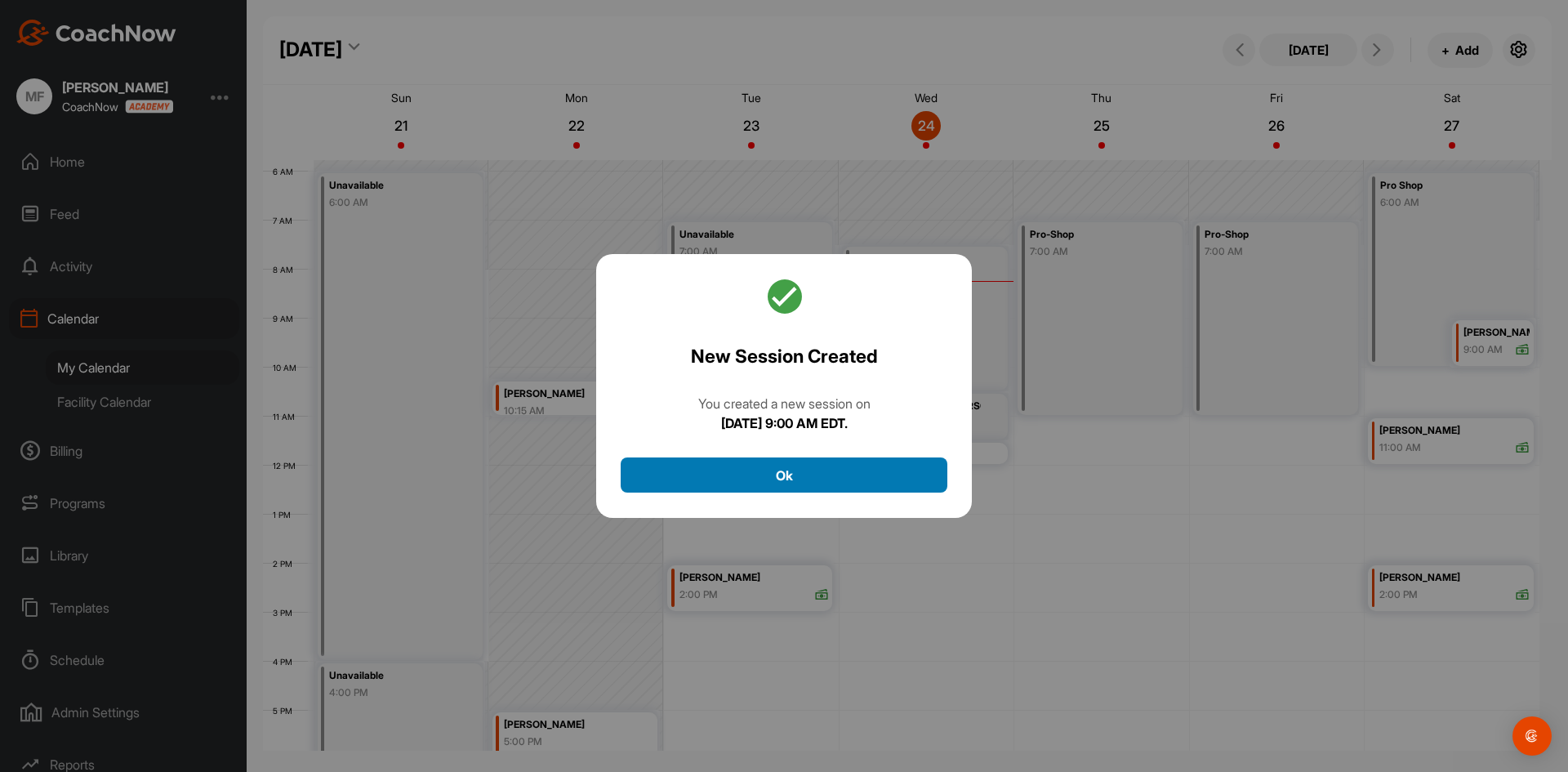
click at [777, 471] on button "Ok" at bounding box center [784, 475] width 326 height 35
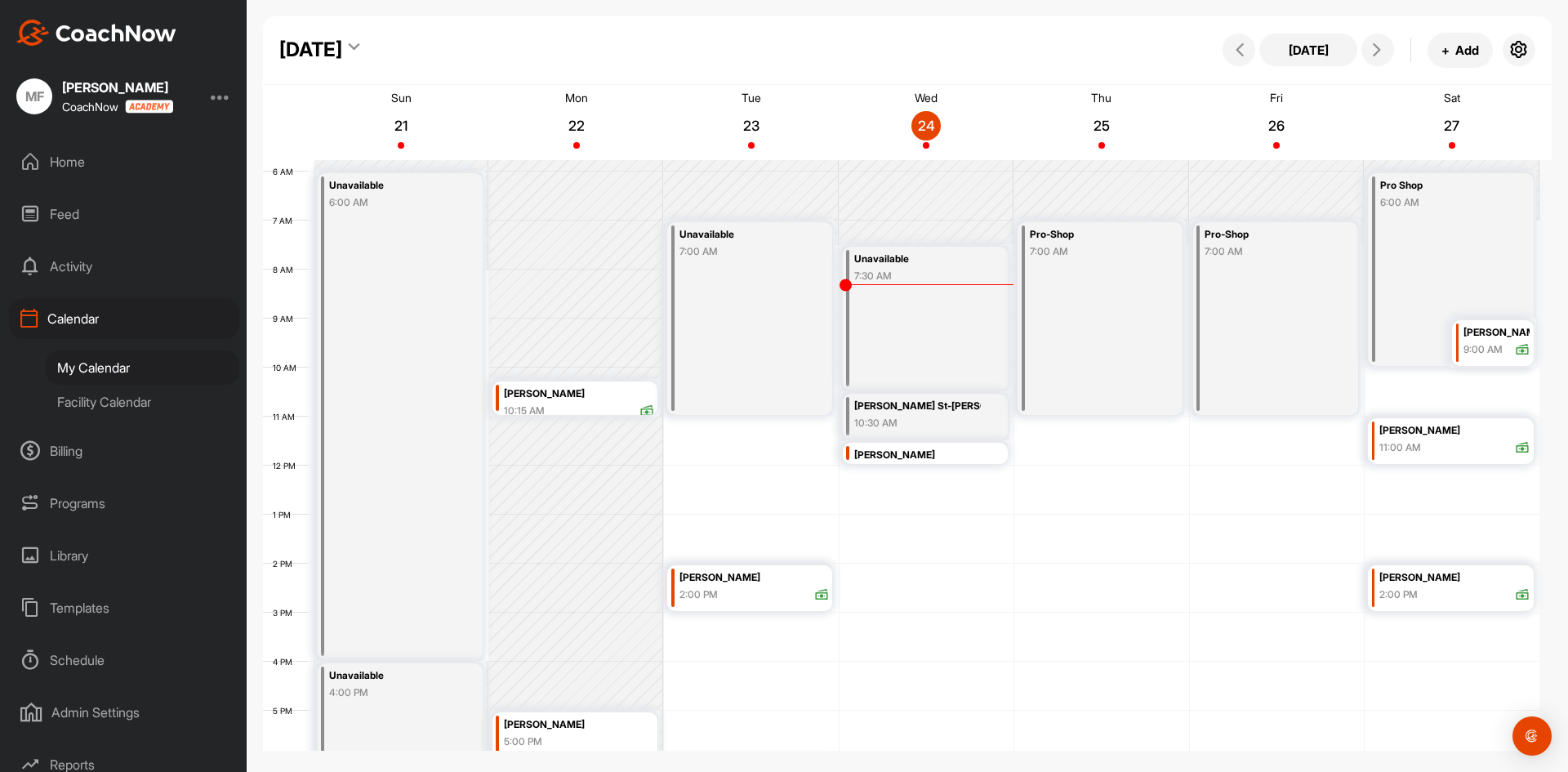
click at [1101, 260] on div "Pro-Shop 7:00 AM" at bounding box center [1100, 318] width 165 height 193
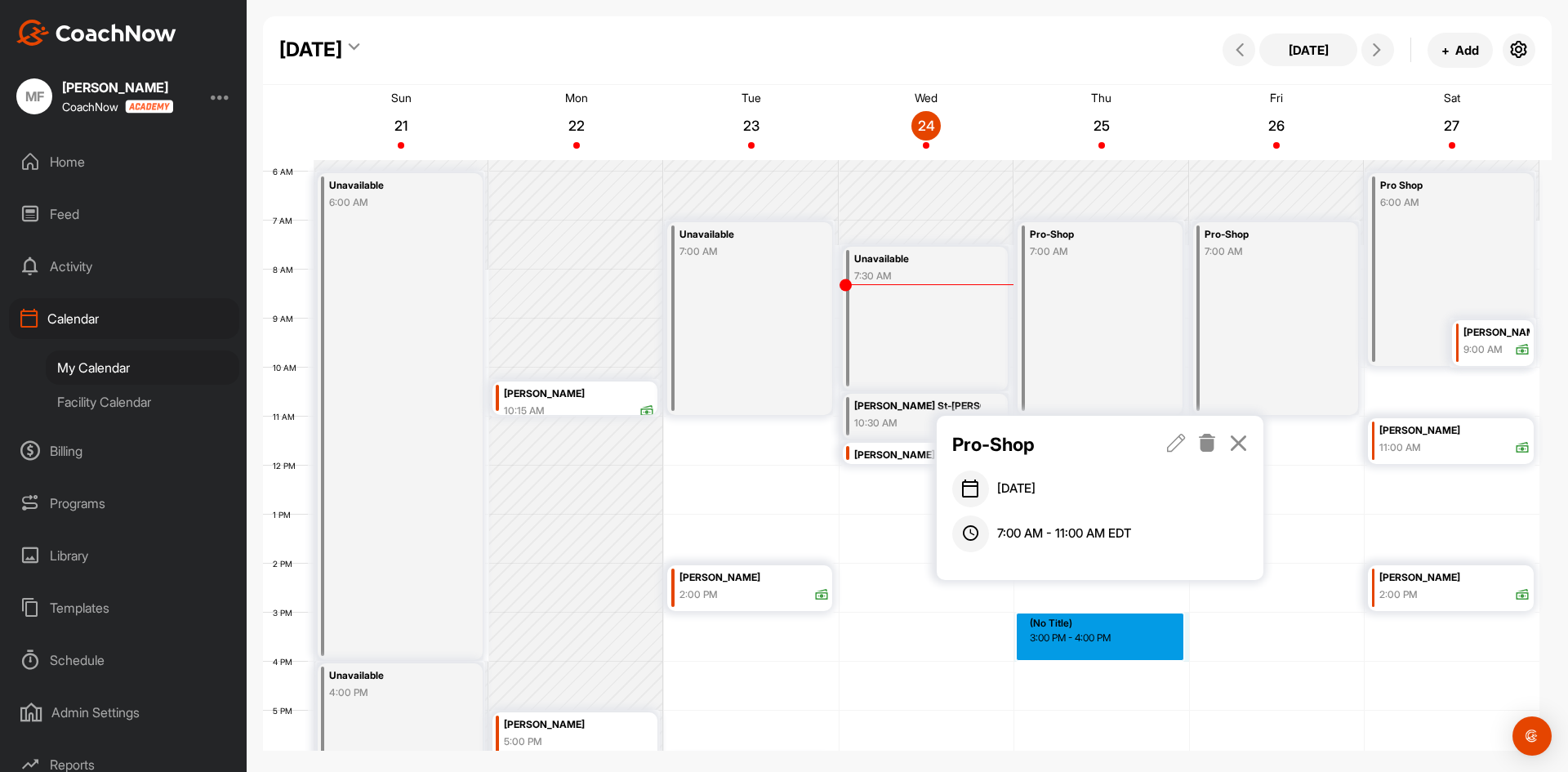
click at [1130, 623] on div "12 AM 1 AM 2 AM 3 AM 4 AM 5 AM 6 AM 7 AM 8 AM 9 AM 10 AM 11 AM 12 PM 1 PM 2 PM …" at bounding box center [901, 465] width 1276 height 1176
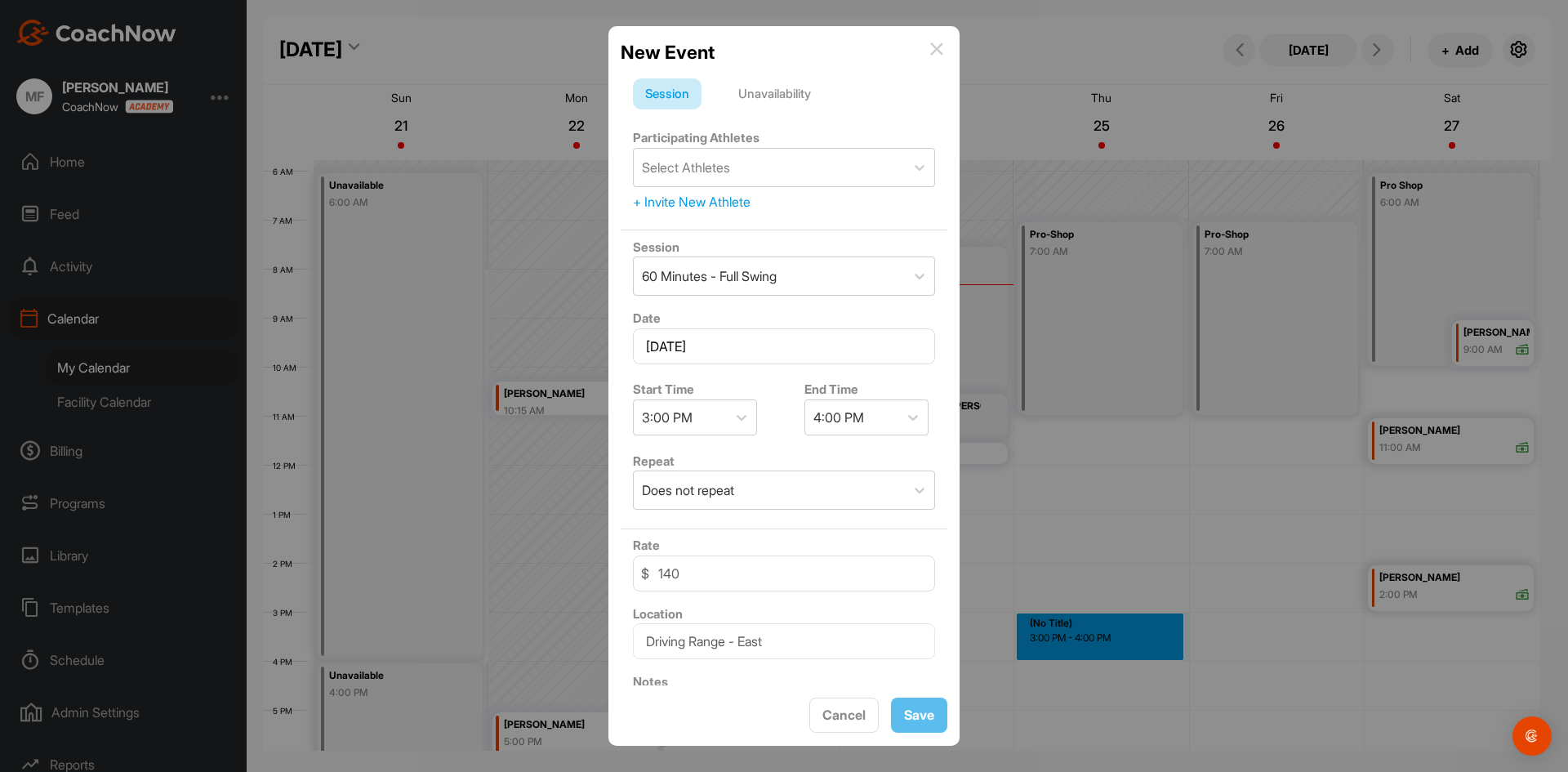
click at [935, 51] on img at bounding box center [937, 49] width 13 height 13
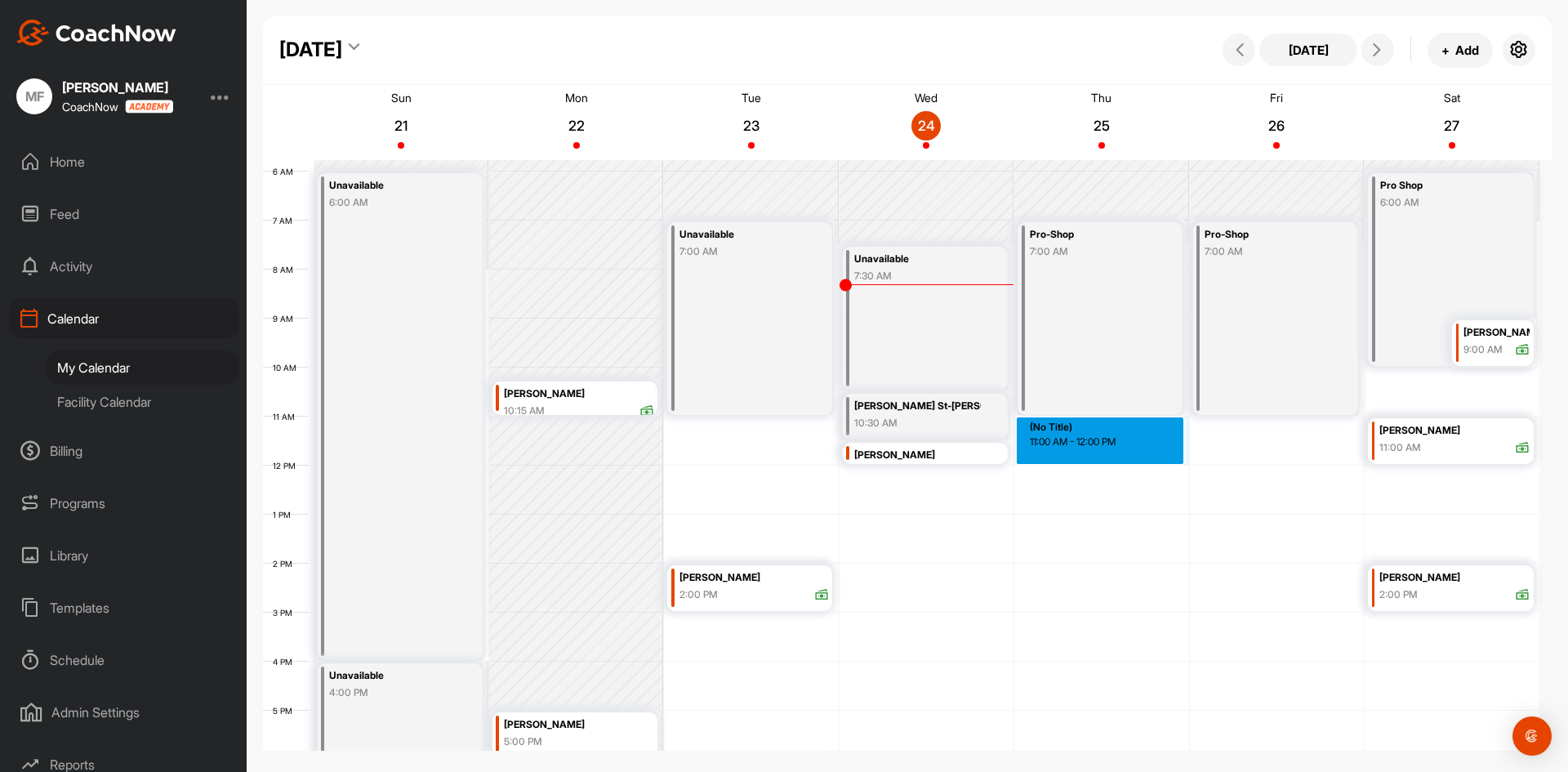
drag, startPoint x: 1124, startPoint y: 424, endPoint x: 1127, endPoint y: 449, distance: 25.2
click at [1127, 449] on div "12 AM 1 AM 2 AM 3 AM 4 AM 5 AM 6 AM 7 AM 8 AM 9 AM 10 AM 11 AM 12 PM 1 PM 2 PM …" at bounding box center [901, 465] width 1276 height 1176
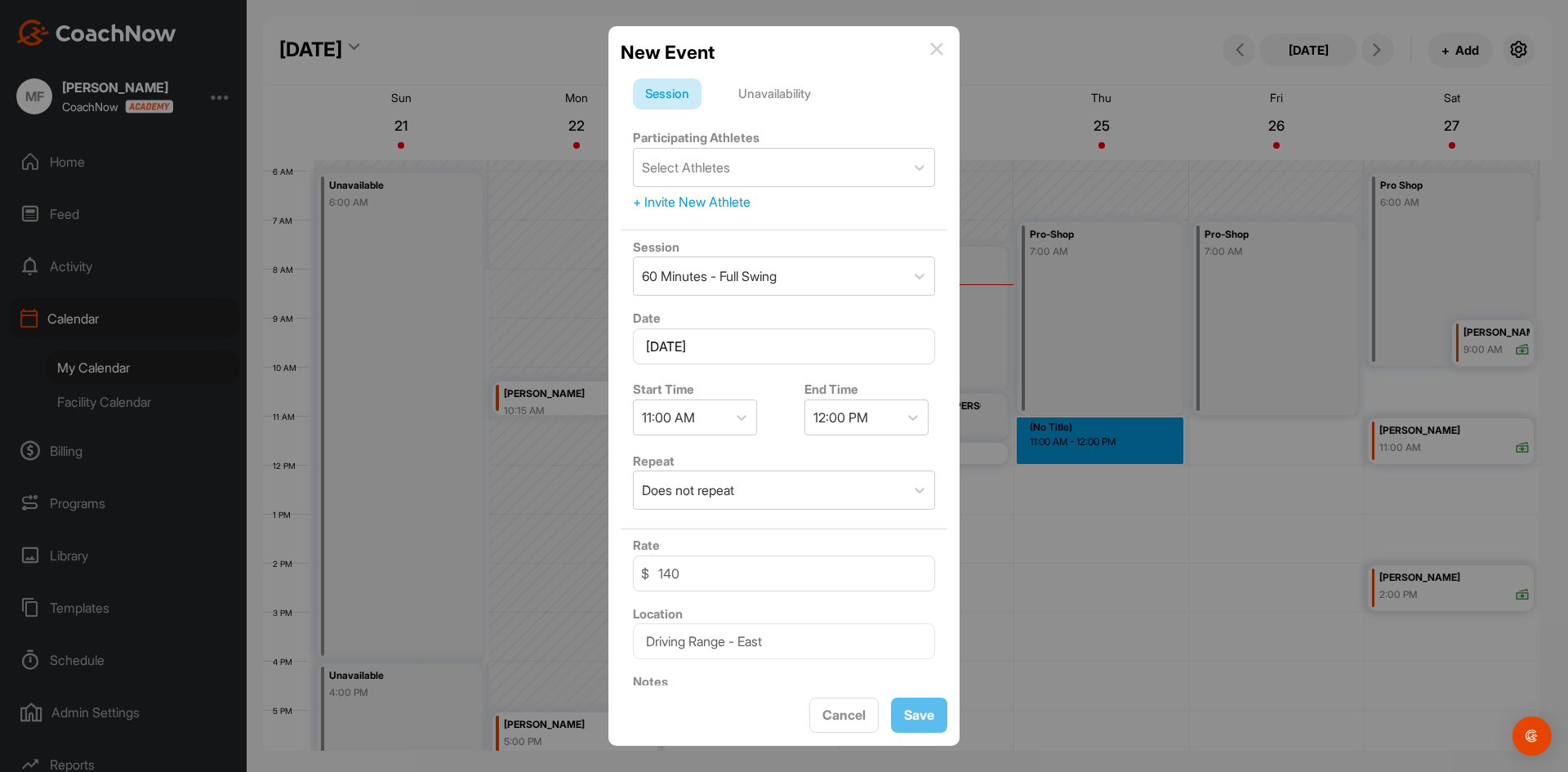
click at [785, 92] on div "Unavailability" at bounding box center [775, 94] width 97 height 31
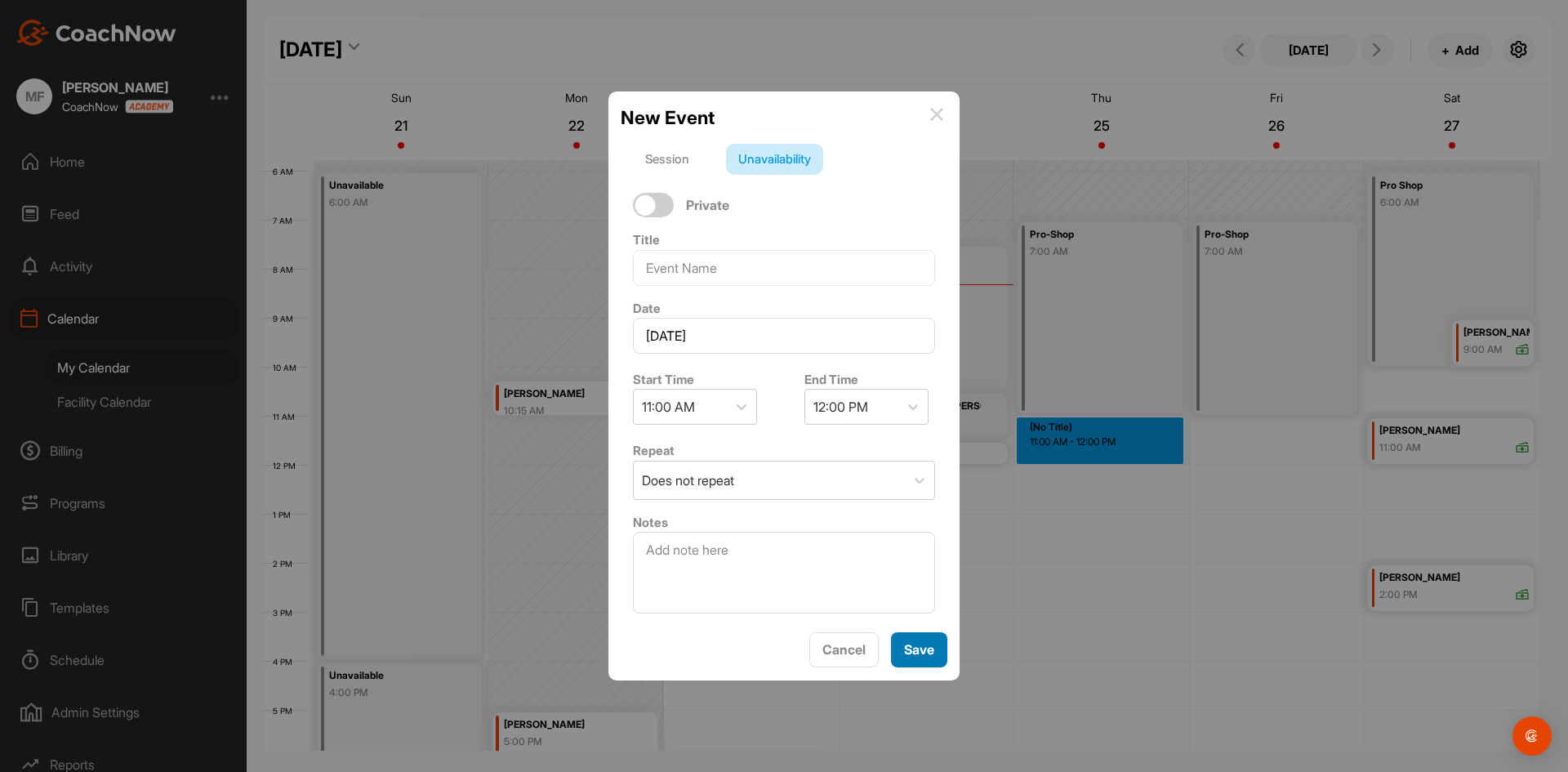
click at [917, 651] on span "Save" at bounding box center [919, 649] width 30 height 17
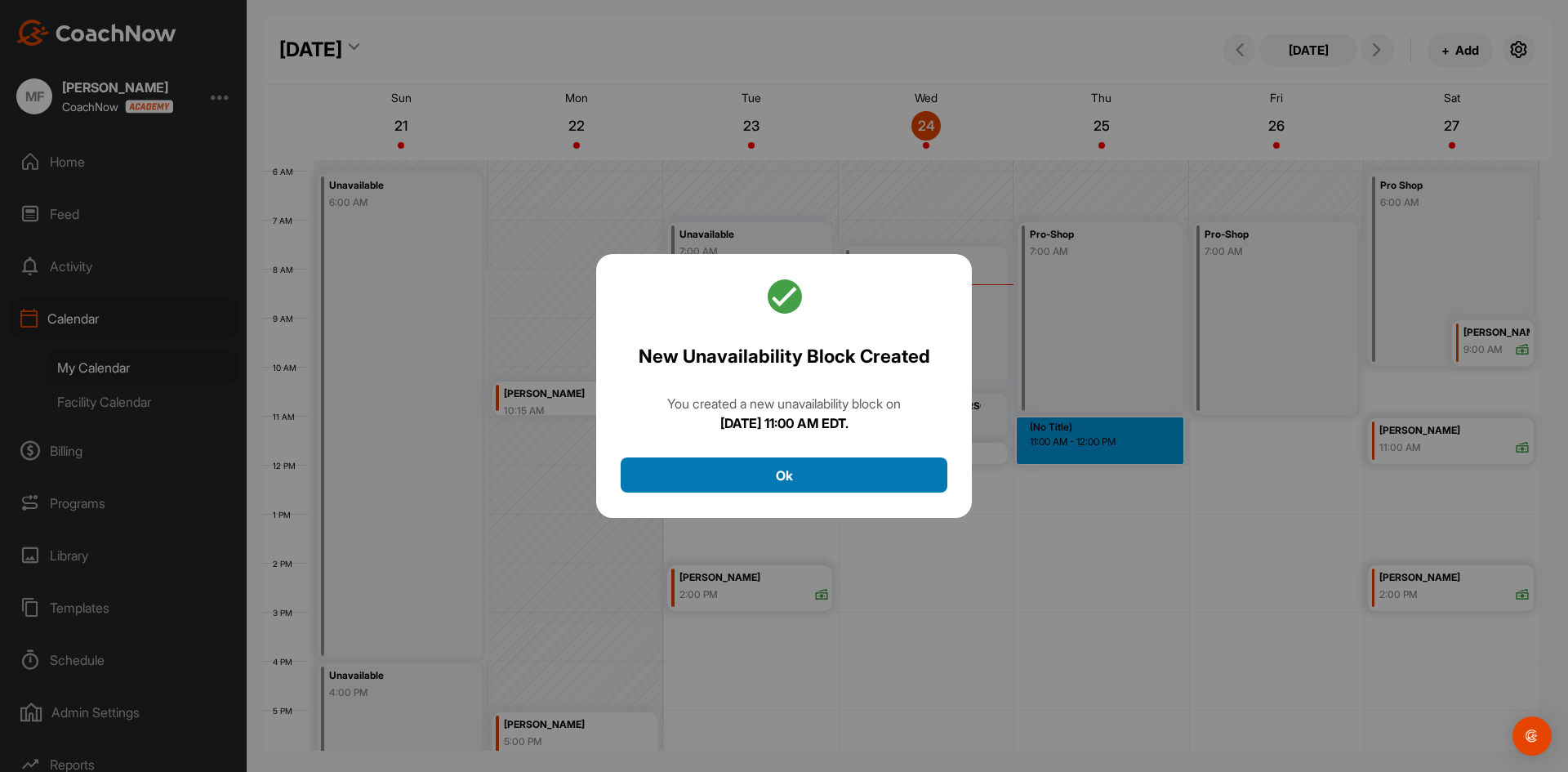
click at [791, 480] on button "Ok" at bounding box center [784, 475] width 326 height 35
